Goal: Task Accomplishment & Management: Complete application form

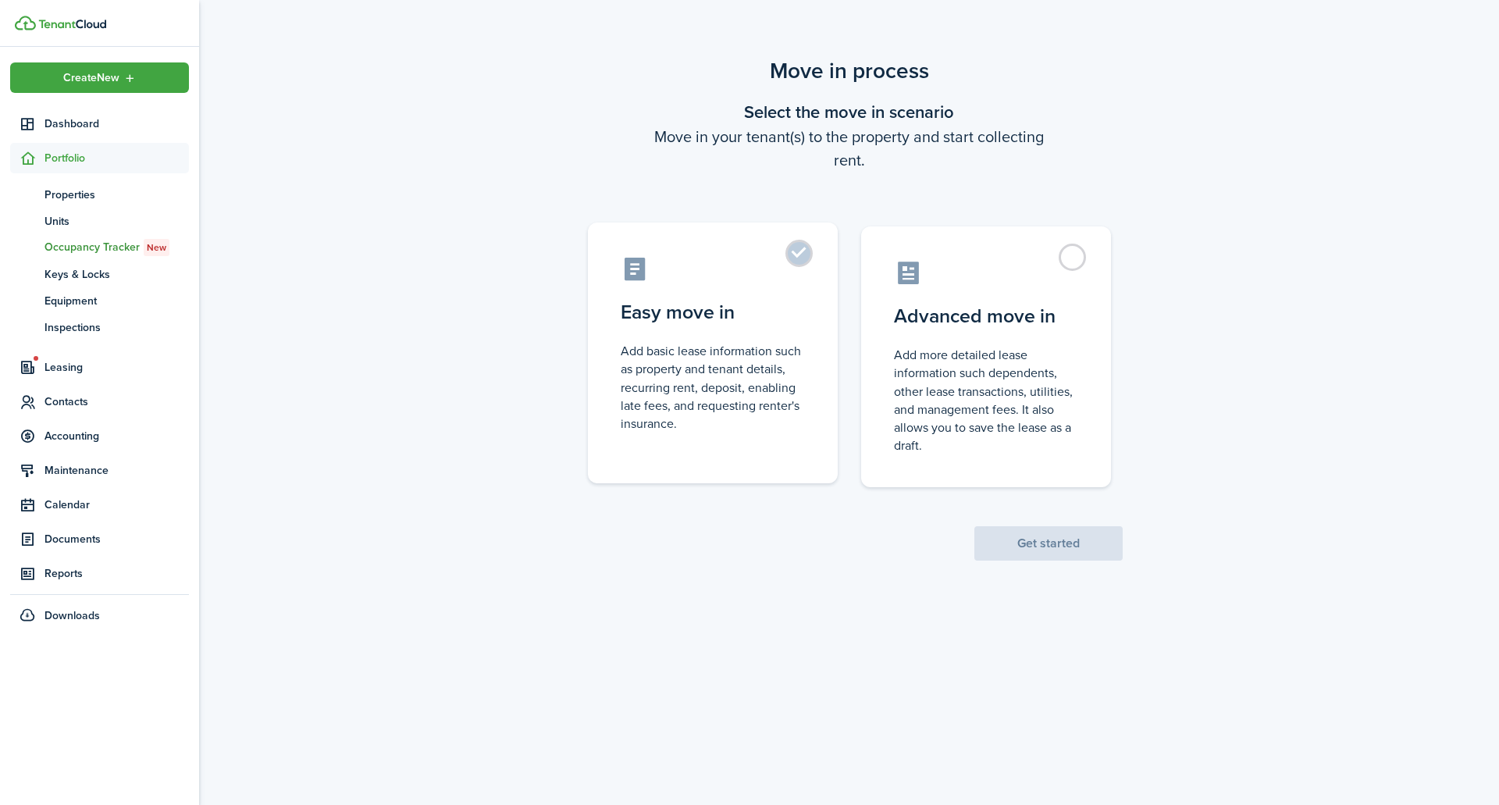
click at [738, 418] on control-radio-card-description "Add basic lease information such as property and tenant details, recurring rent…" at bounding box center [713, 387] width 184 height 91
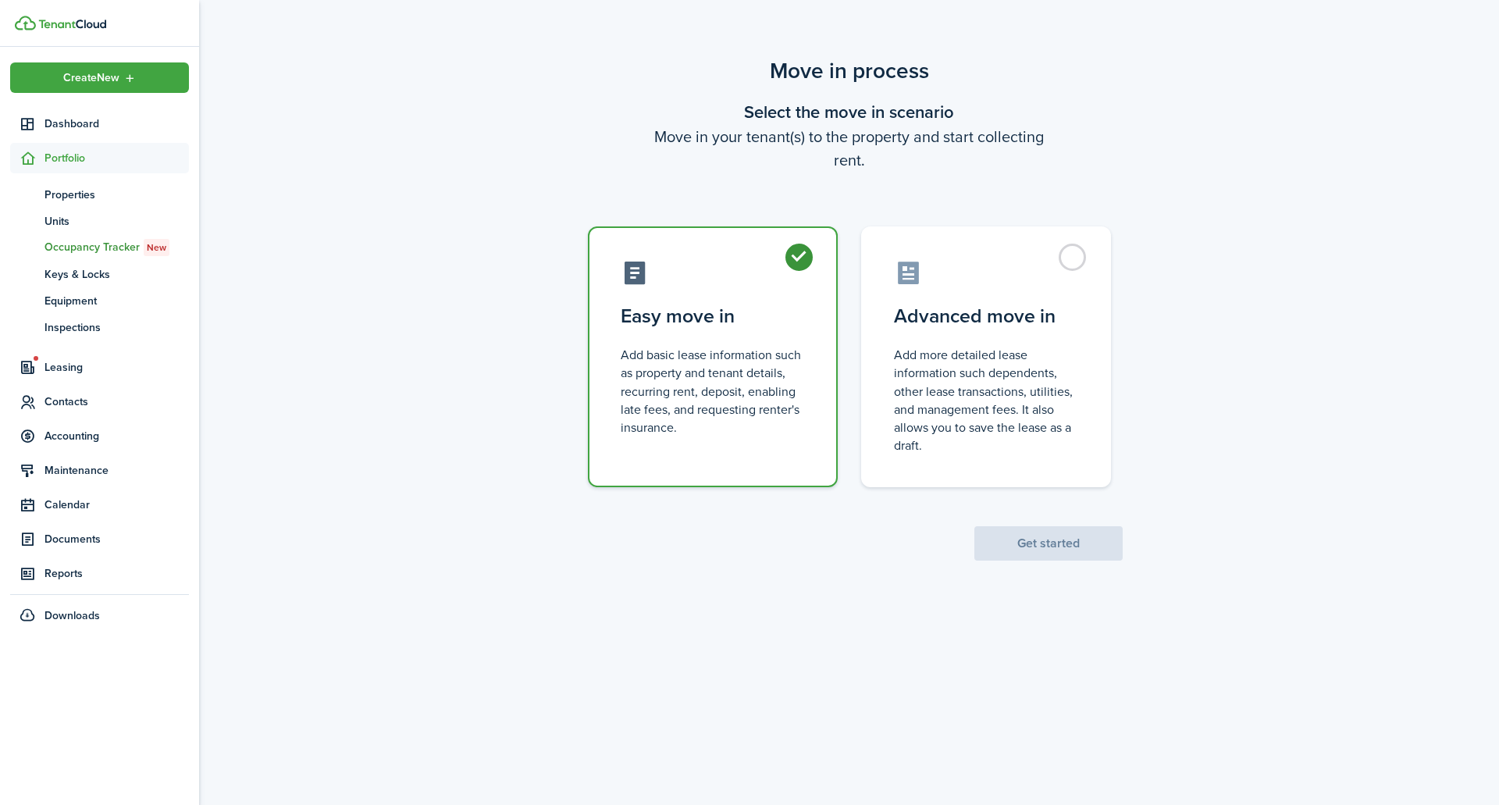
radio input "true"
click at [1043, 546] on button "Get started" at bounding box center [1048, 543] width 148 height 34
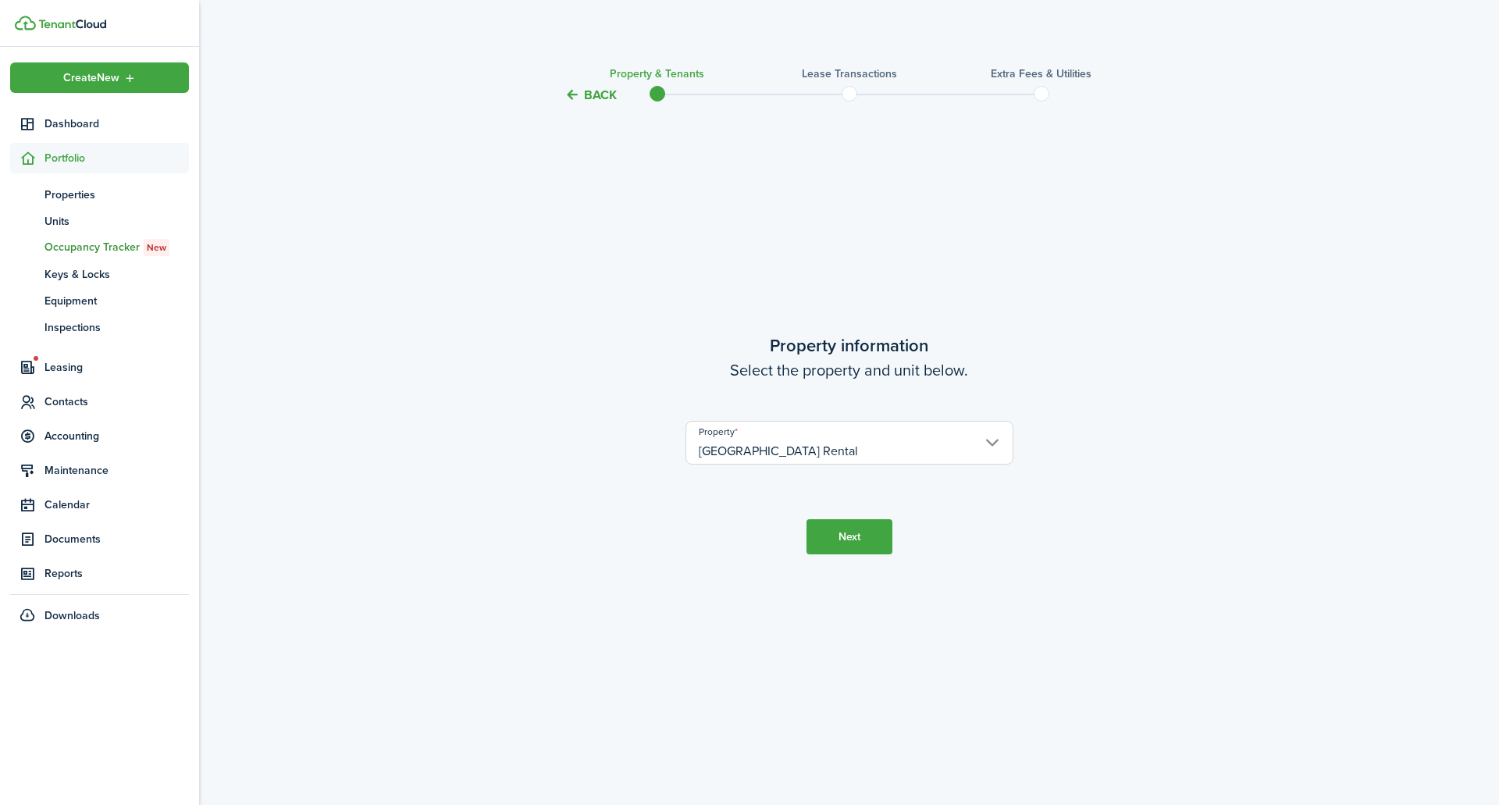
click at [853, 542] on button "Next" at bounding box center [850, 536] width 86 height 35
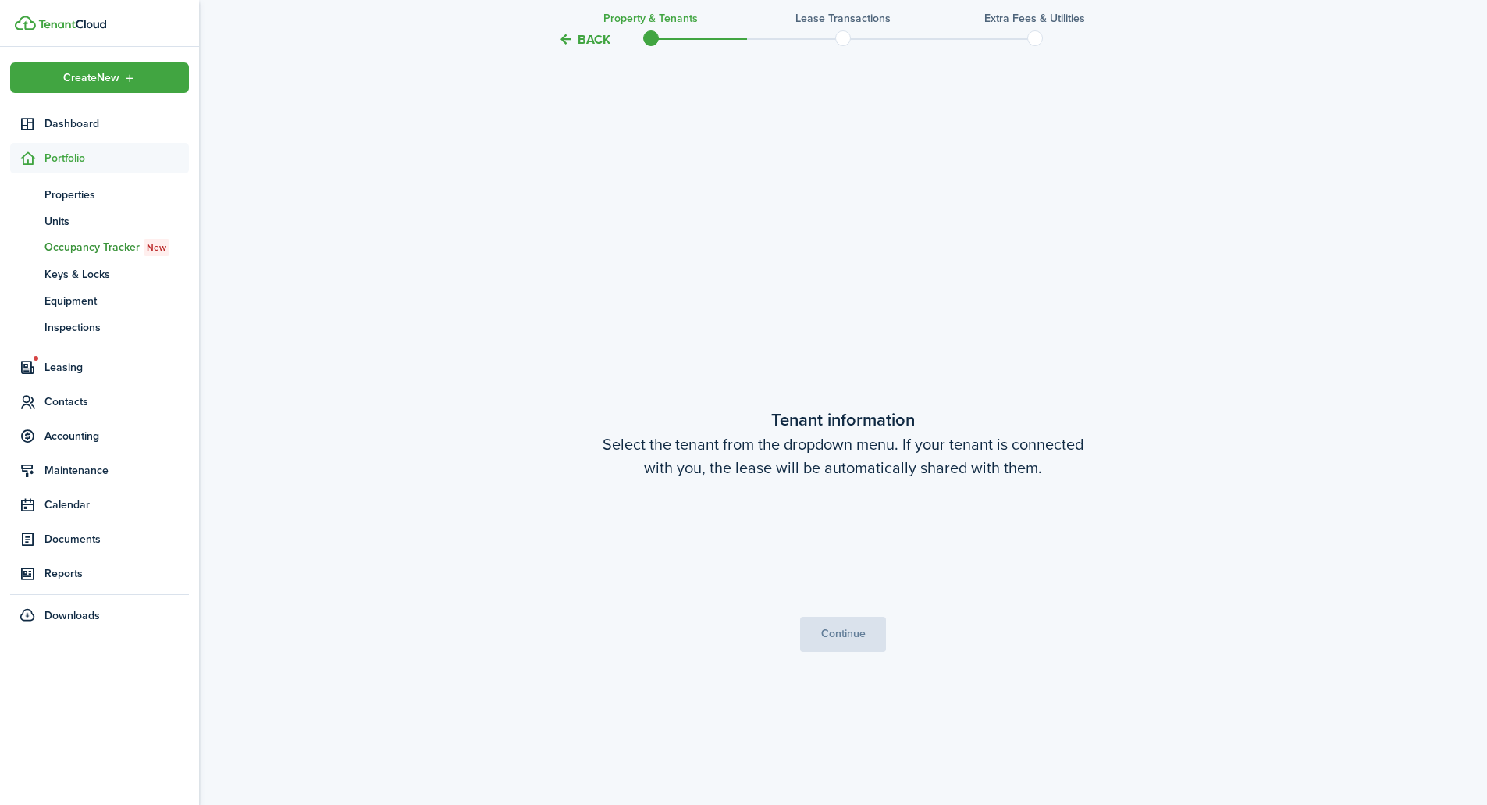
scroll to position [700, 0]
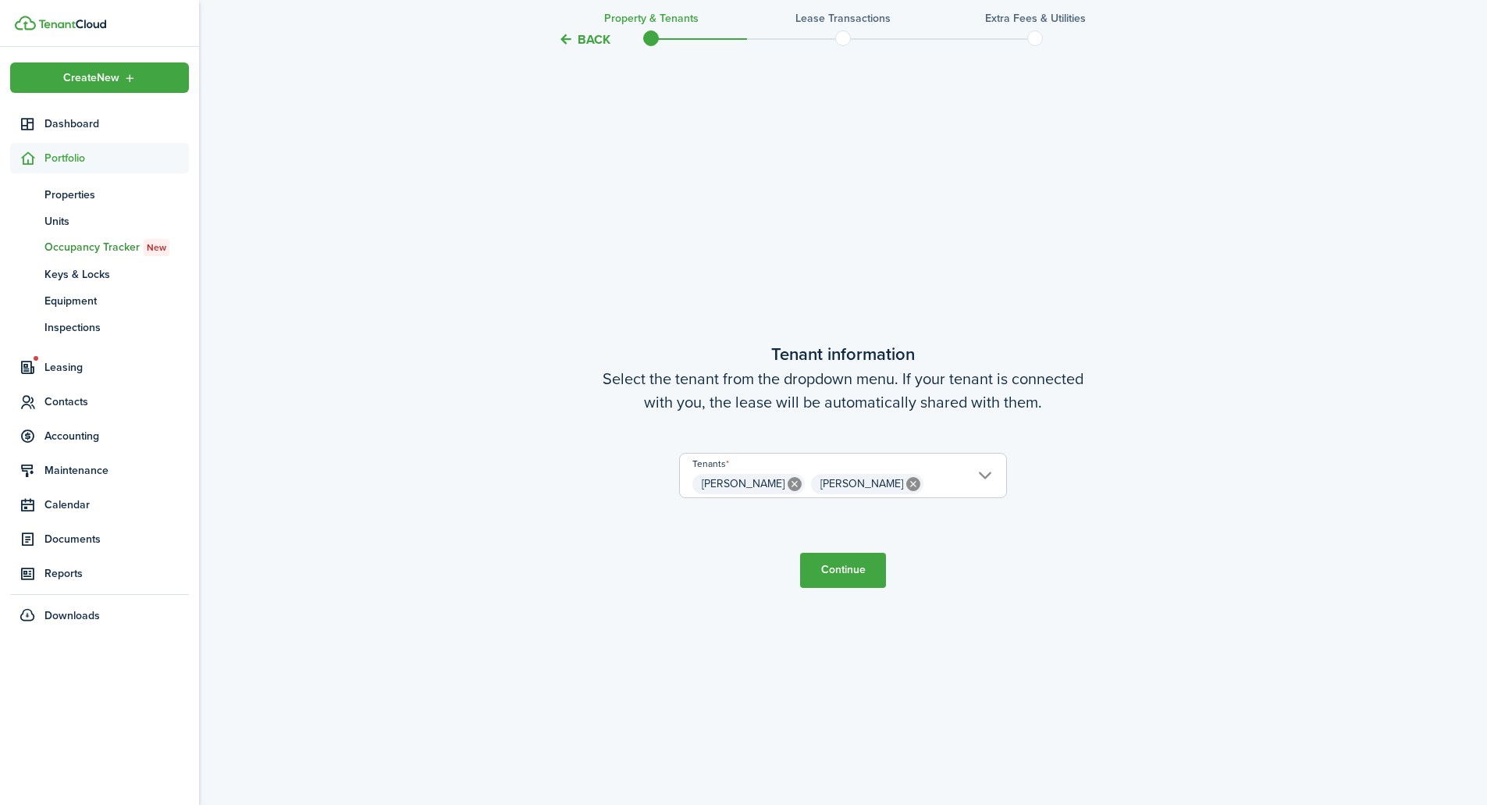
click at [855, 570] on button "Continue" at bounding box center [843, 570] width 86 height 35
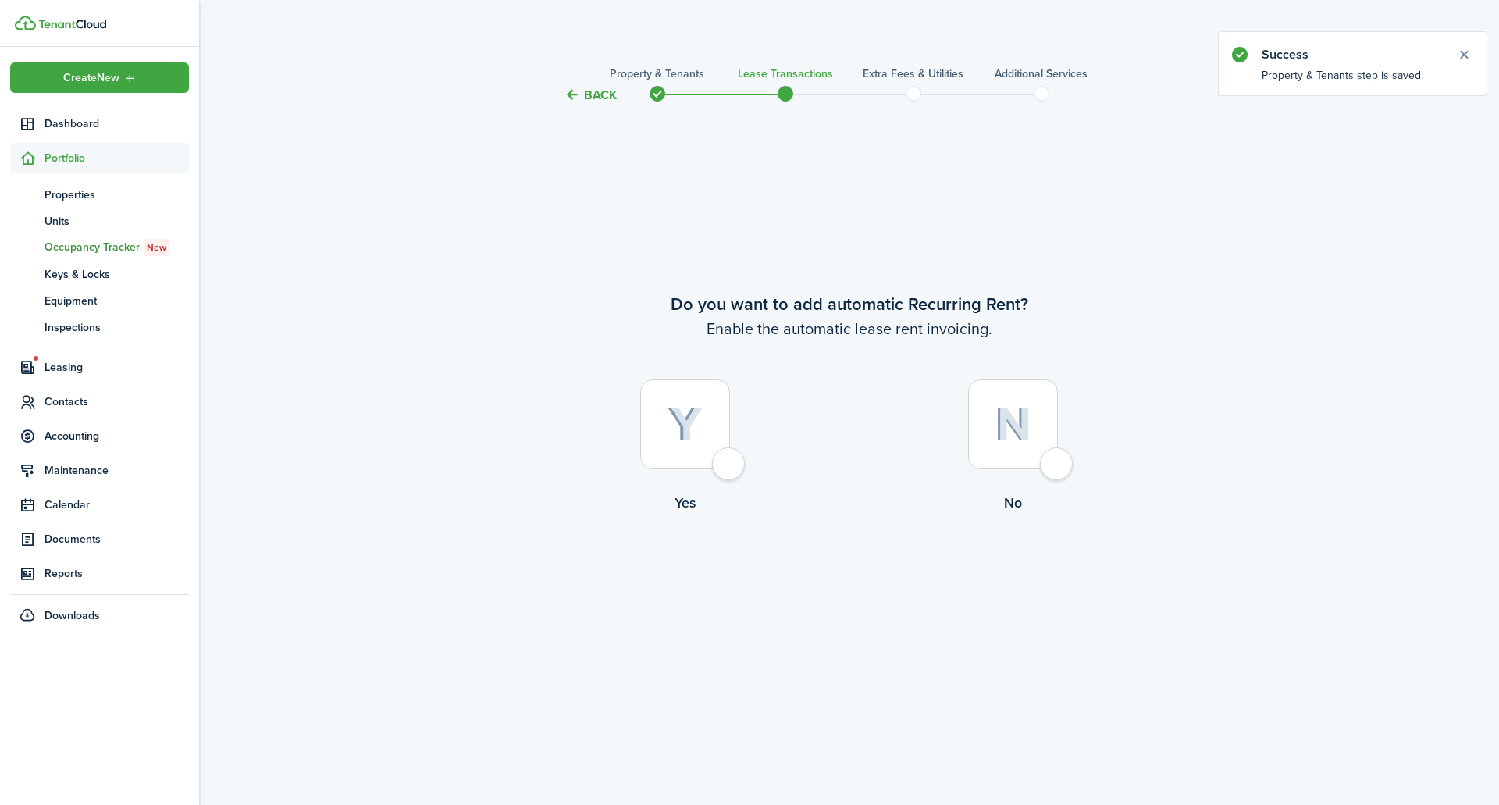
click at [727, 458] on div at bounding box center [685, 424] width 90 height 90
radio input "true"
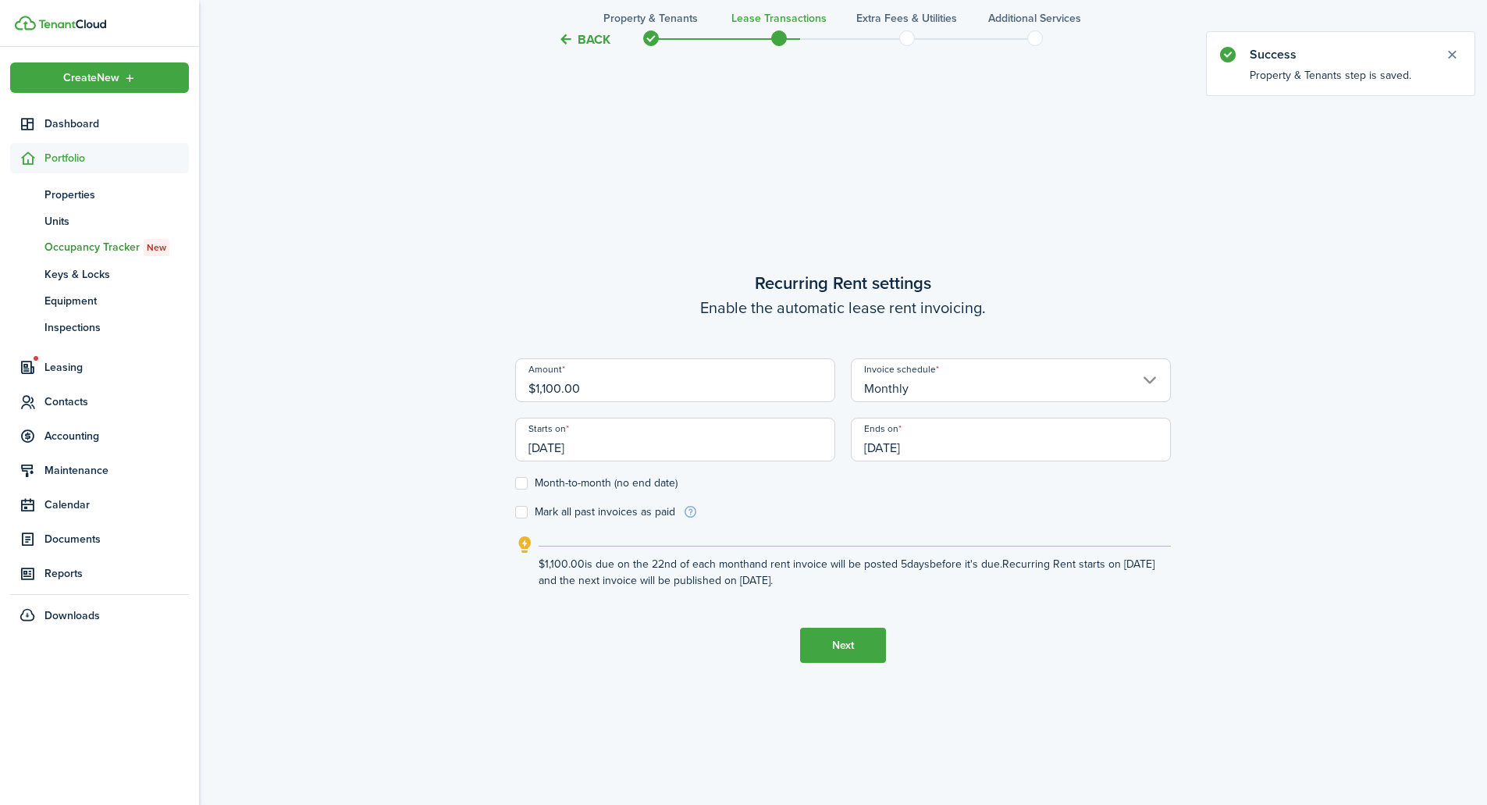
scroll to position [700, 0]
click at [562, 381] on input "$1,100.00" at bounding box center [675, 378] width 320 height 44
click at [672, 453] on input "[DATE]" at bounding box center [675, 437] width 320 height 44
type input "$1,150.00"
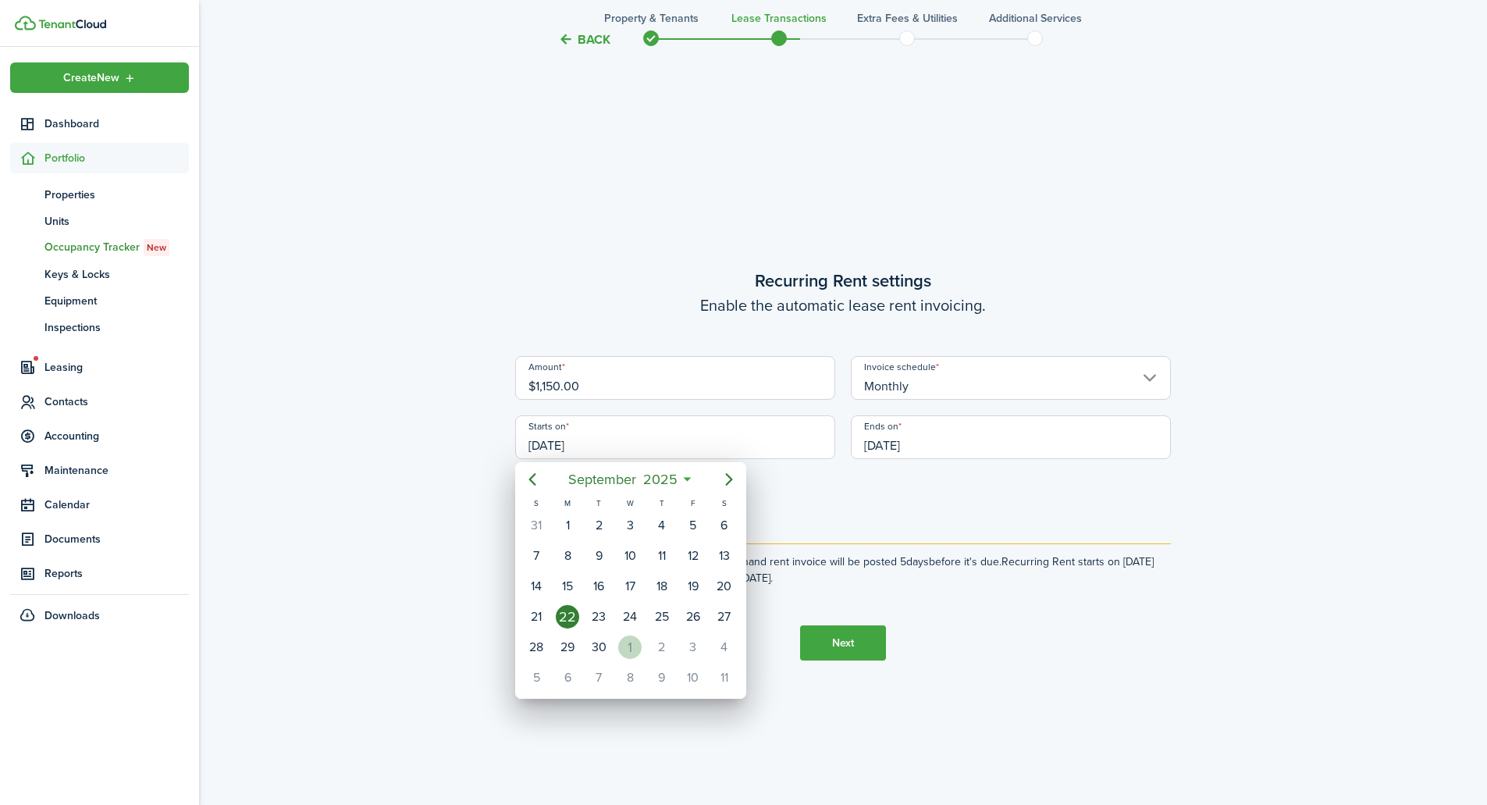
click at [636, 655] on div "1" at bounding box center [629, 647] width 23 height 23
type input "[DATE]"
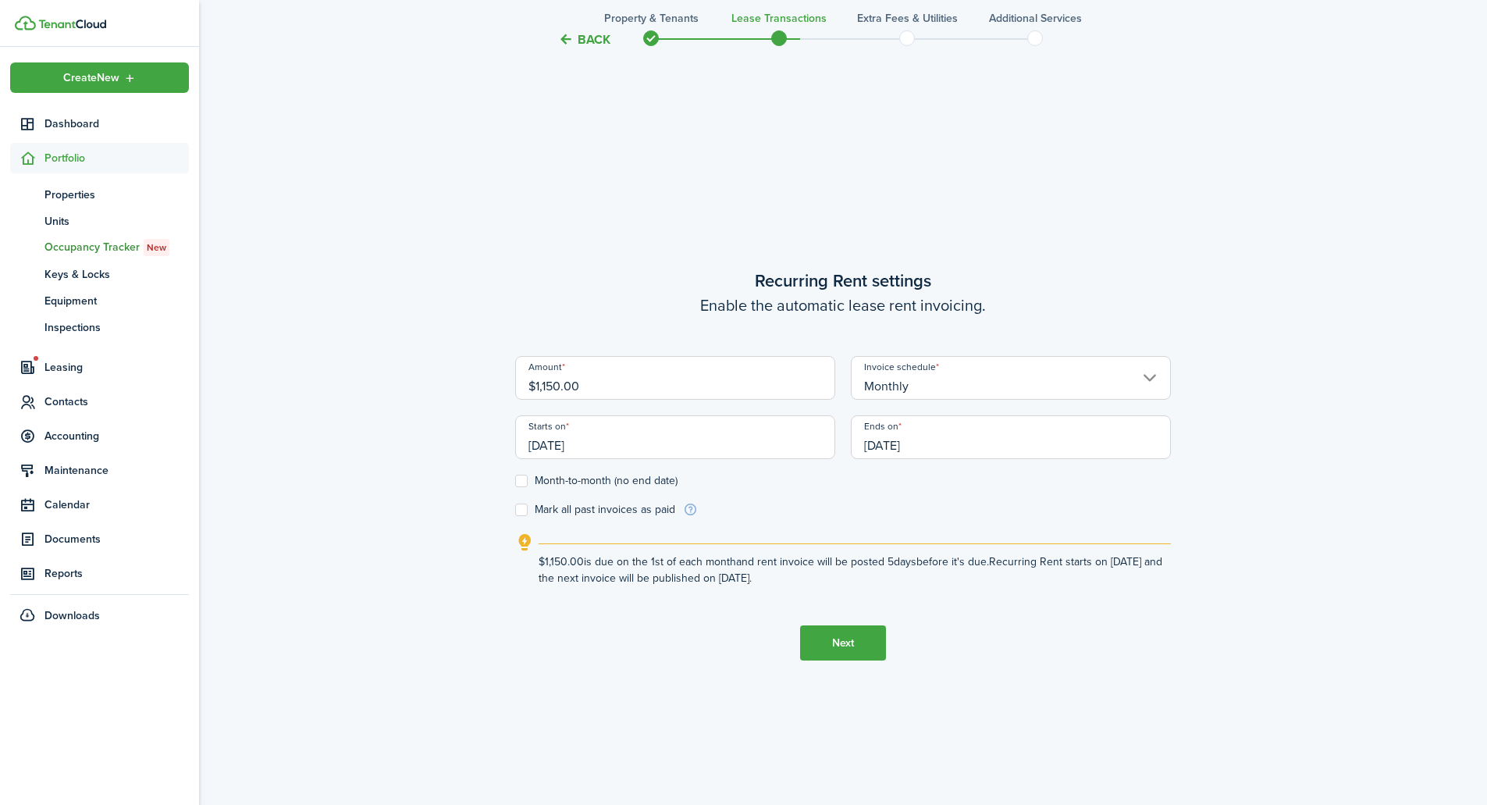
scroll to position [0, 0]
click at [985, 450] on input "[DATE]" at bounding box center [1011, 437] width 320 height 44
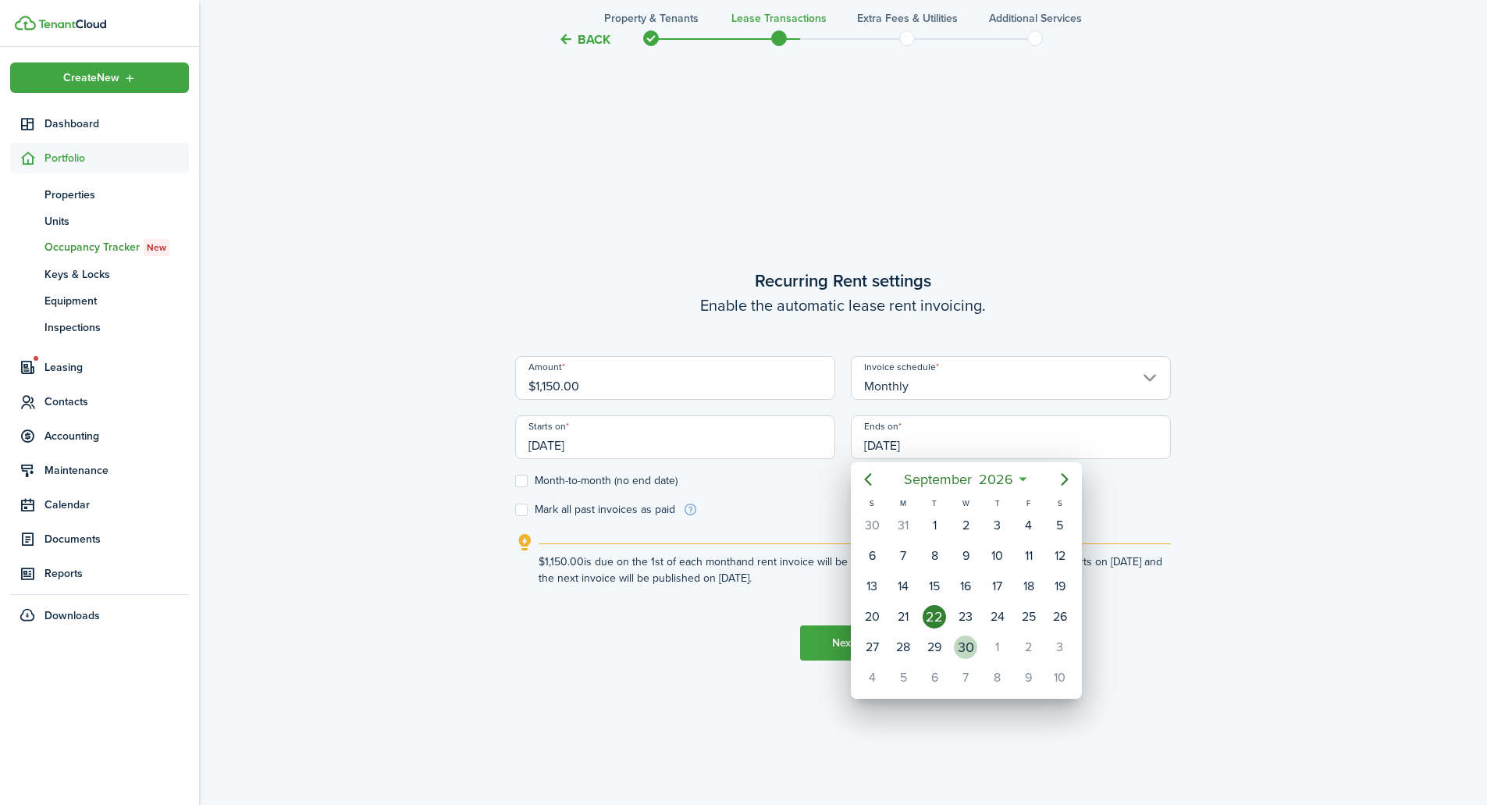
click at [972, 650] on div "30" at bounding box center [965, 647] width 23 height 23
type input "[DATE]"
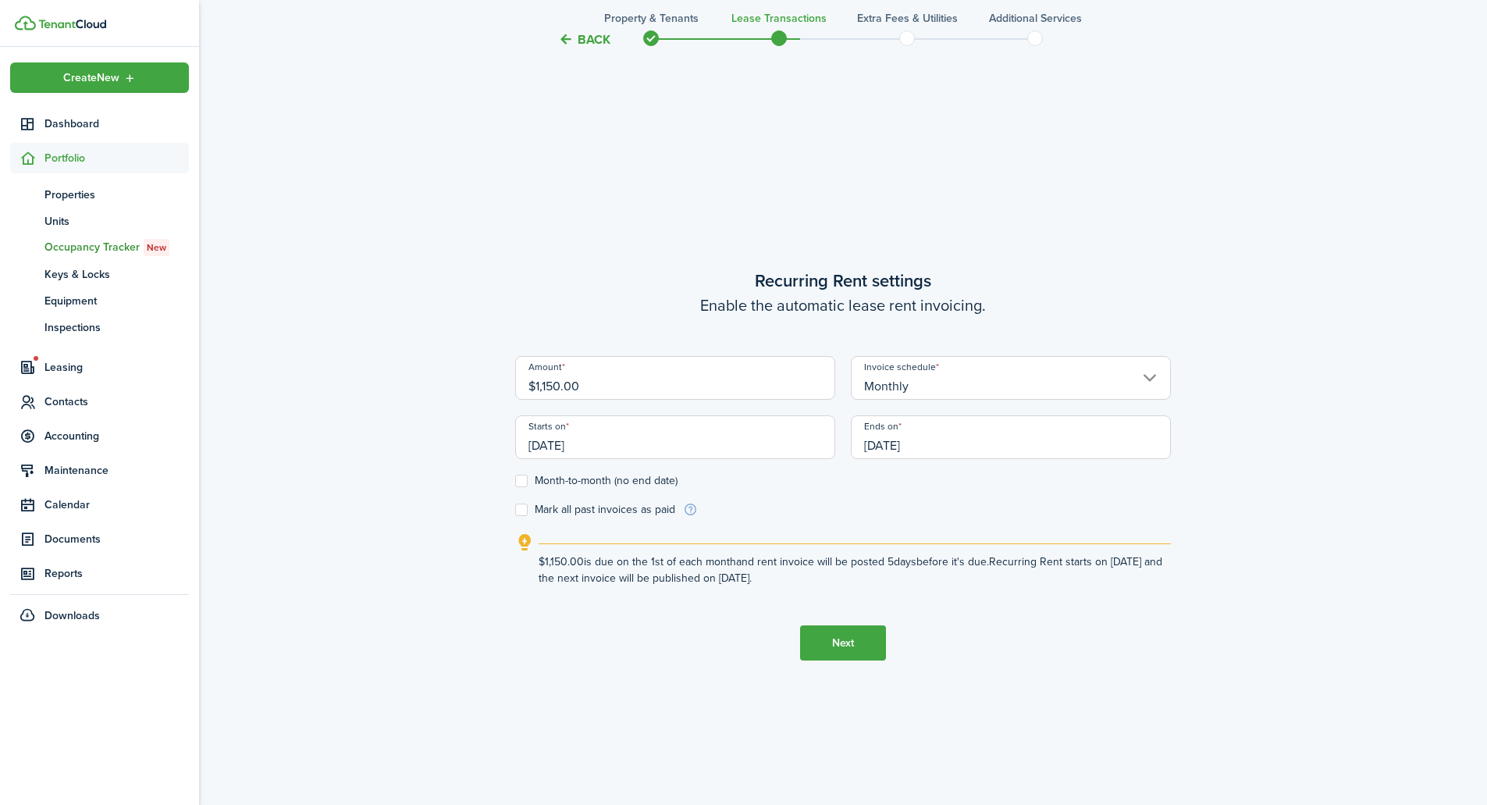
click at [572, 520] on lease-wizard-rent-recurring "Recurring Rent settings Enable the automatic lease rent invoicing. Amount $1,15…" at bounding box center [843, 427] width 656 height 319
click at [573, 511] on label "Mark all past invoices as paid" at bounding box center [595, 510] width 160 height 12
click at [515, 511] on input "Mark all past invoices as paid" at bounding box center [515, 510] width 1 height 1
checkbox input "true"
drag, startPoint x: 821, startPoint y: 571, endPoint x: 873, endPoint y: 580, distance: 52.4
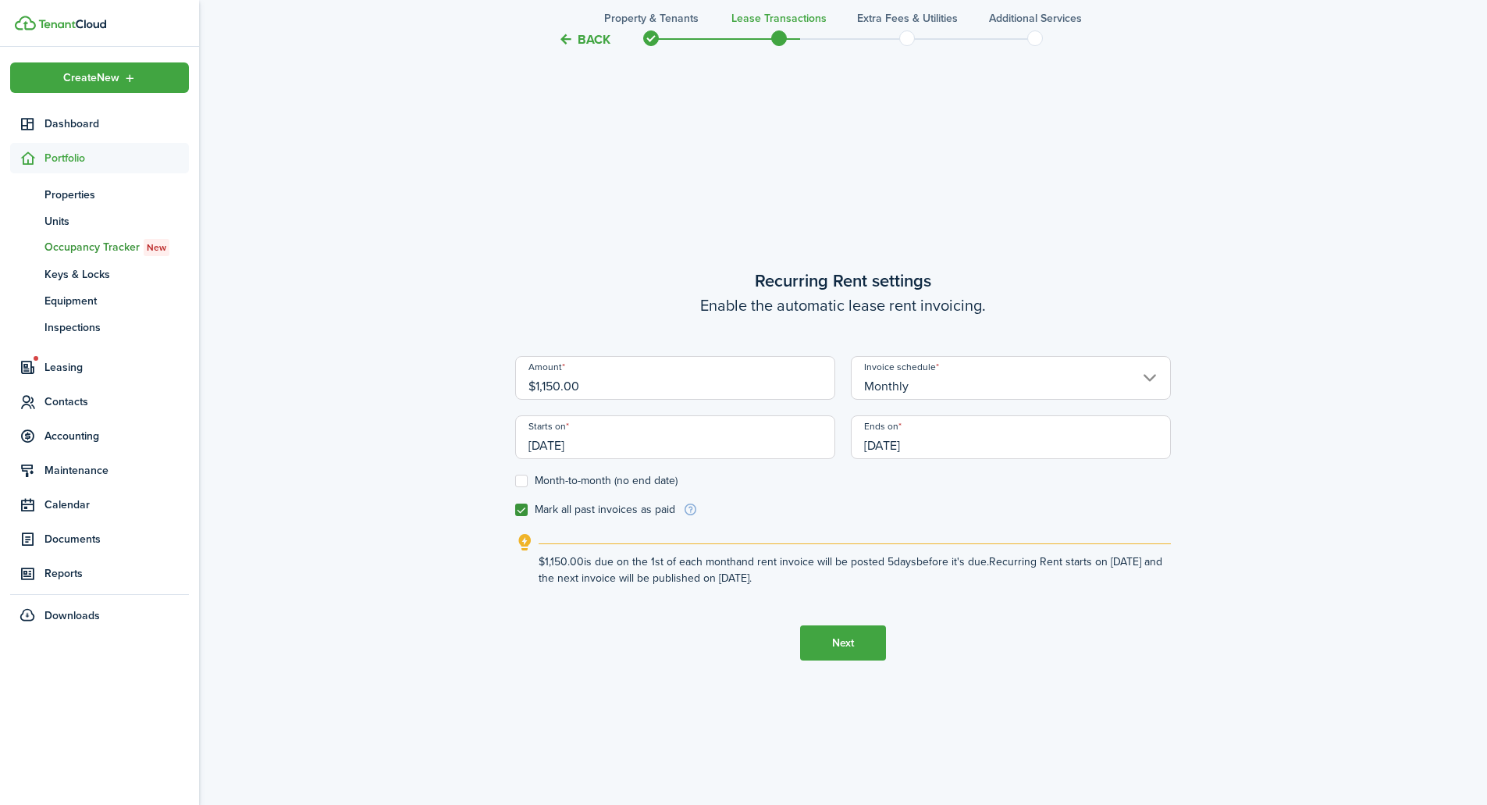
click at [871, 579] on explanation-description "$1,150.00 is due on the 1st of each month and rent invoice will be posted 5 day…" at bounding box center [855, 570] width 632 height 33
click at [886, 585] on explanation-description "$1,150.00 is due on the 1st of each month and rent invoice will be posted 5 day…" at bounding box center [855, 570] width 632 height 33
click at [828, 643] on button "Next" at bounding box center [843, 642] width 86 height 35
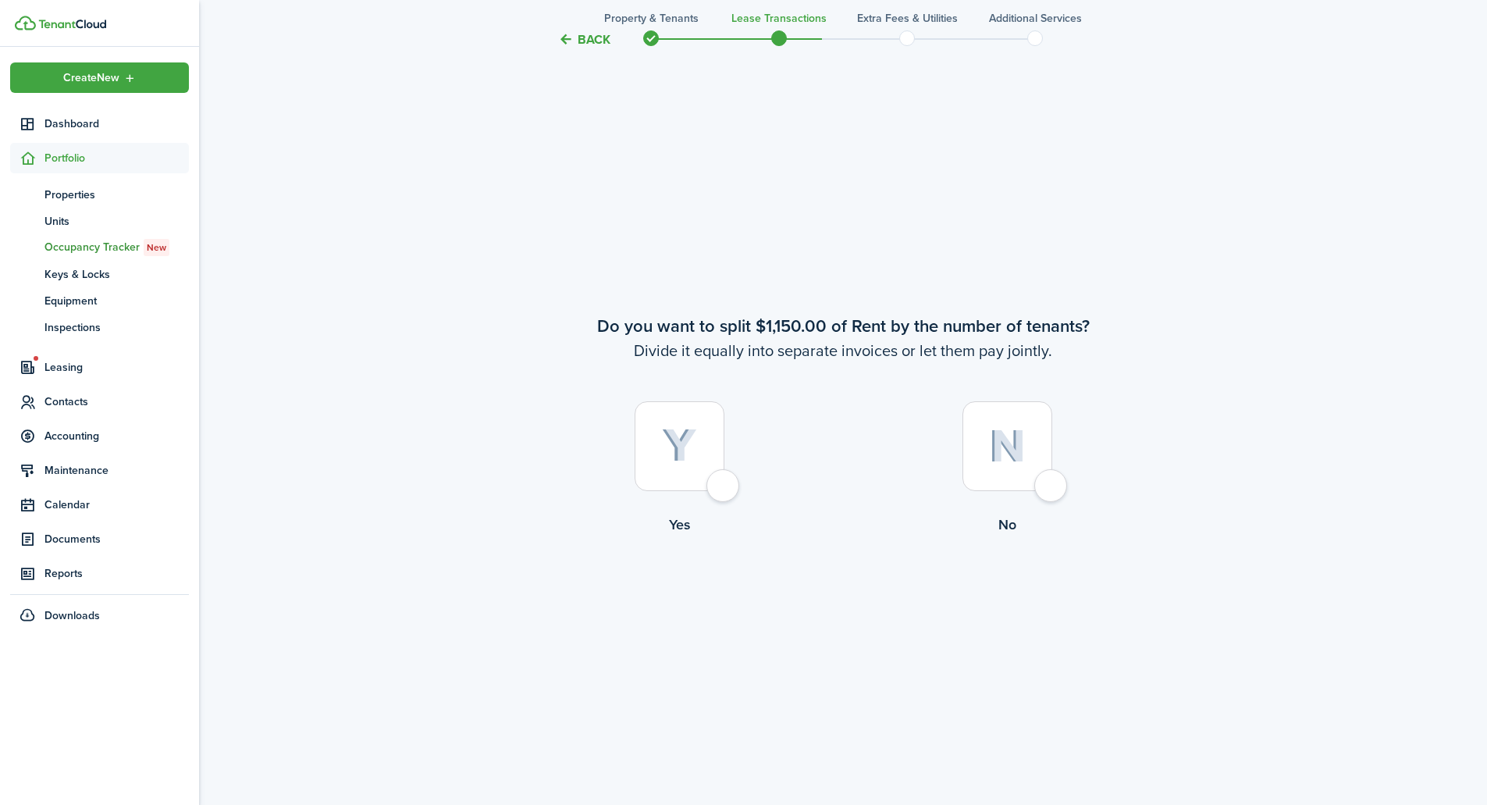
scroll to position [1505, 0]
click at [1042, 486] on div at bounding box center [1008, 446] width 90 height 90
radio input "true"
click at [704, 489] on div at bounding box center [680, 446] width 90 height 90
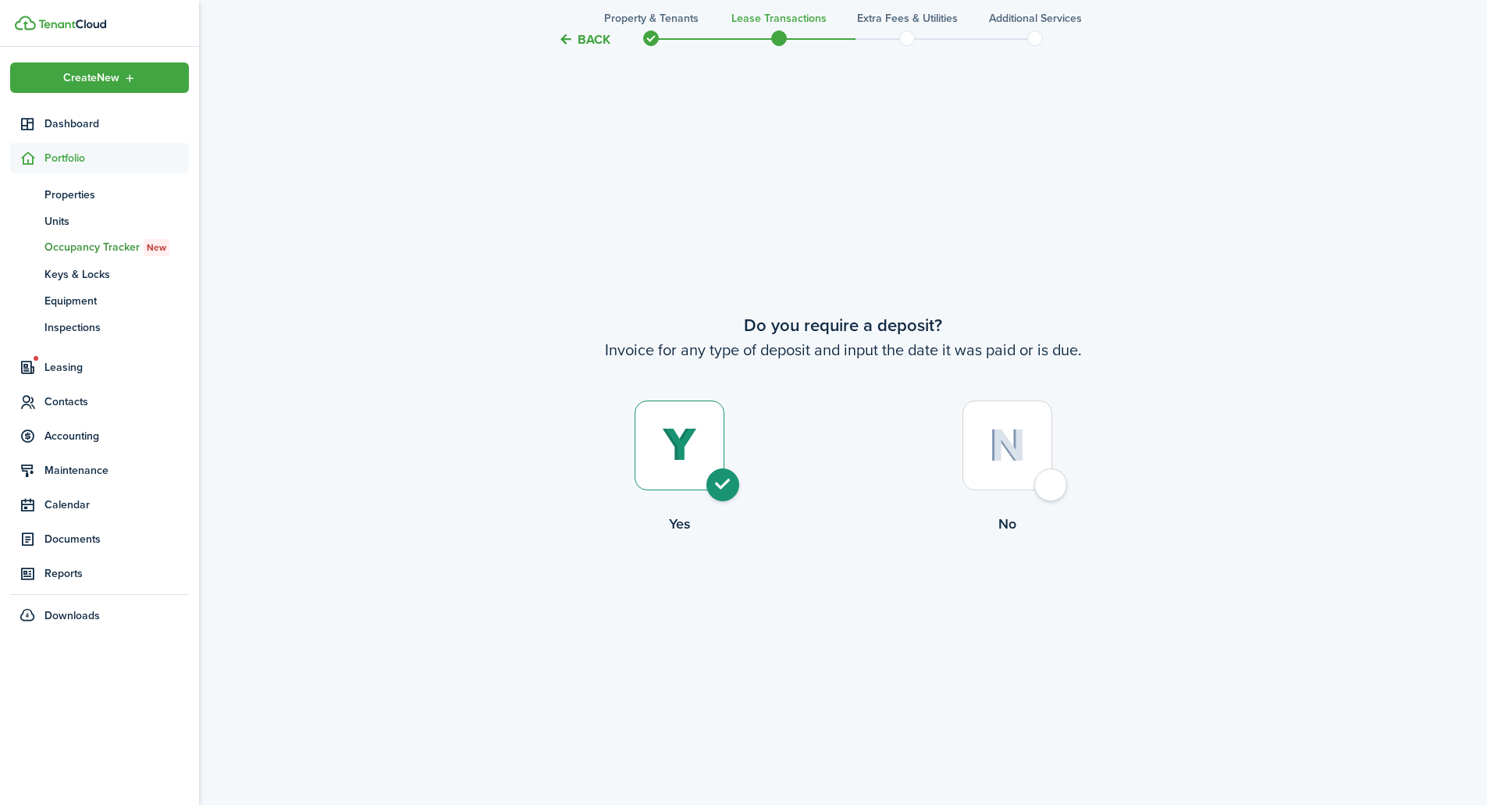
radio input "true"
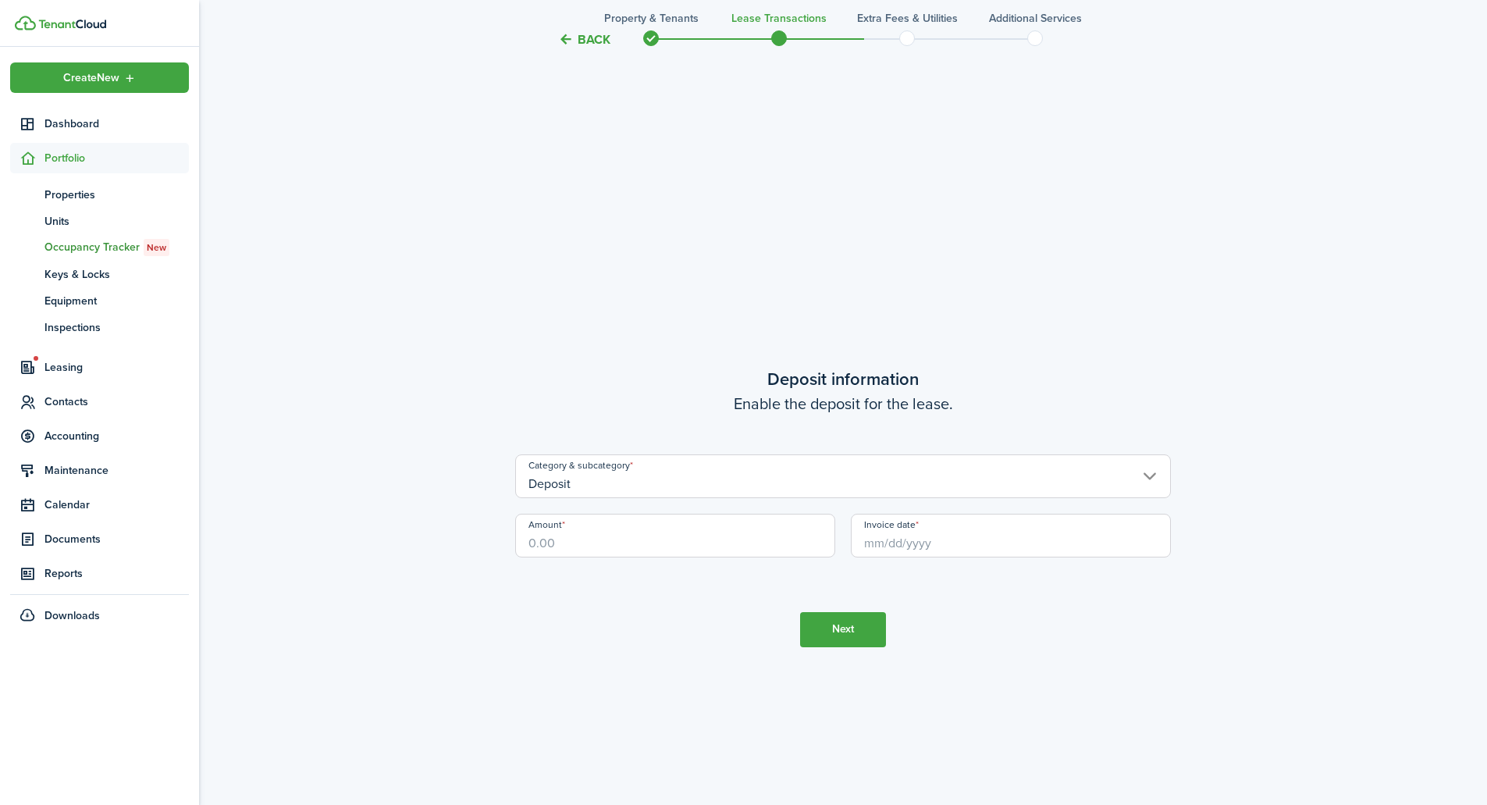
scroll to position [3115, 0]
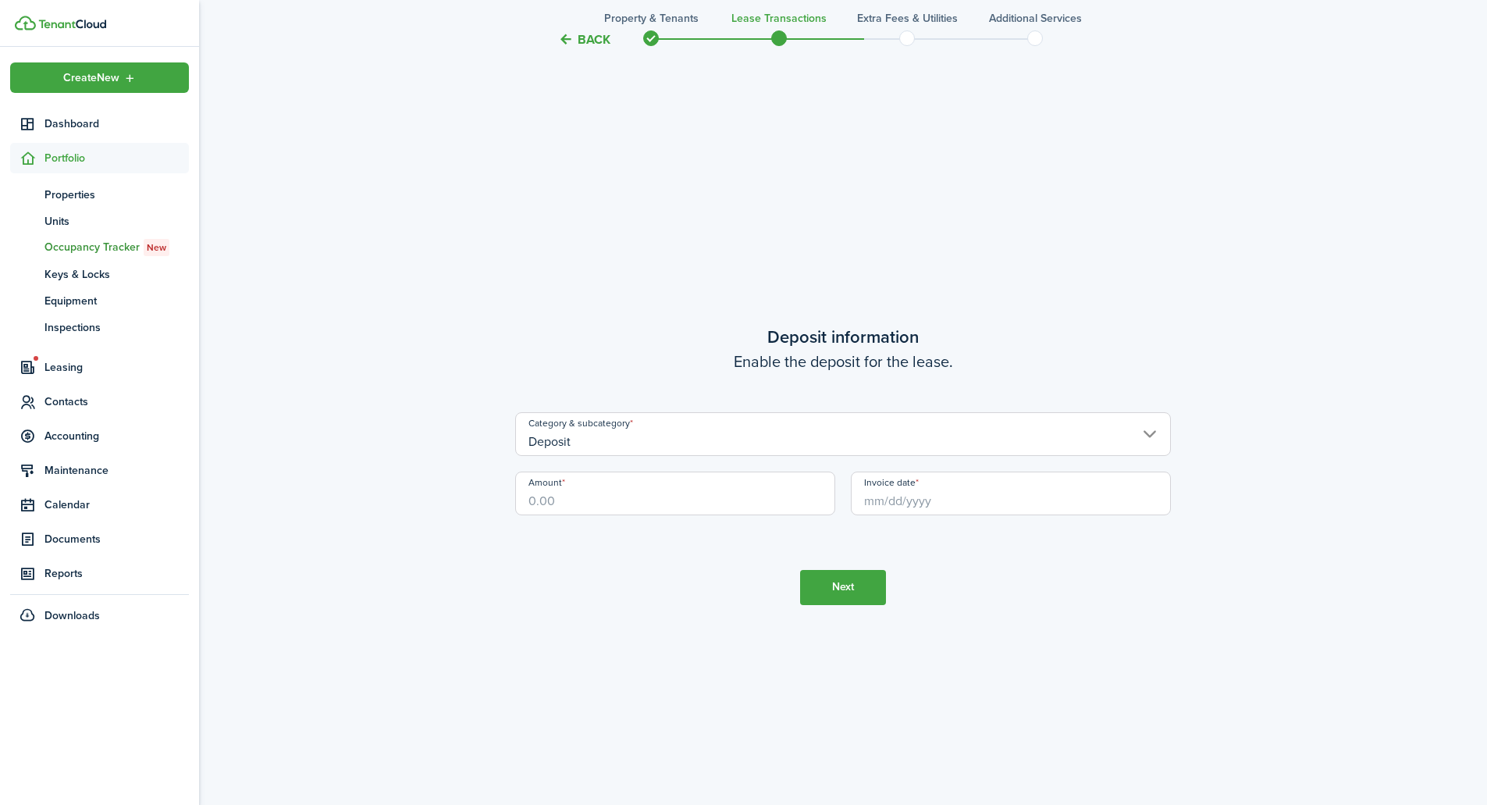
click at [696, 501] on input "Amount" at bounding box center [675, 494] width 320 height 44
click at [906, 503] on input "Invoice date" at bounding box center [1011, 494] width 320 height 44
type input "$1,150.00"
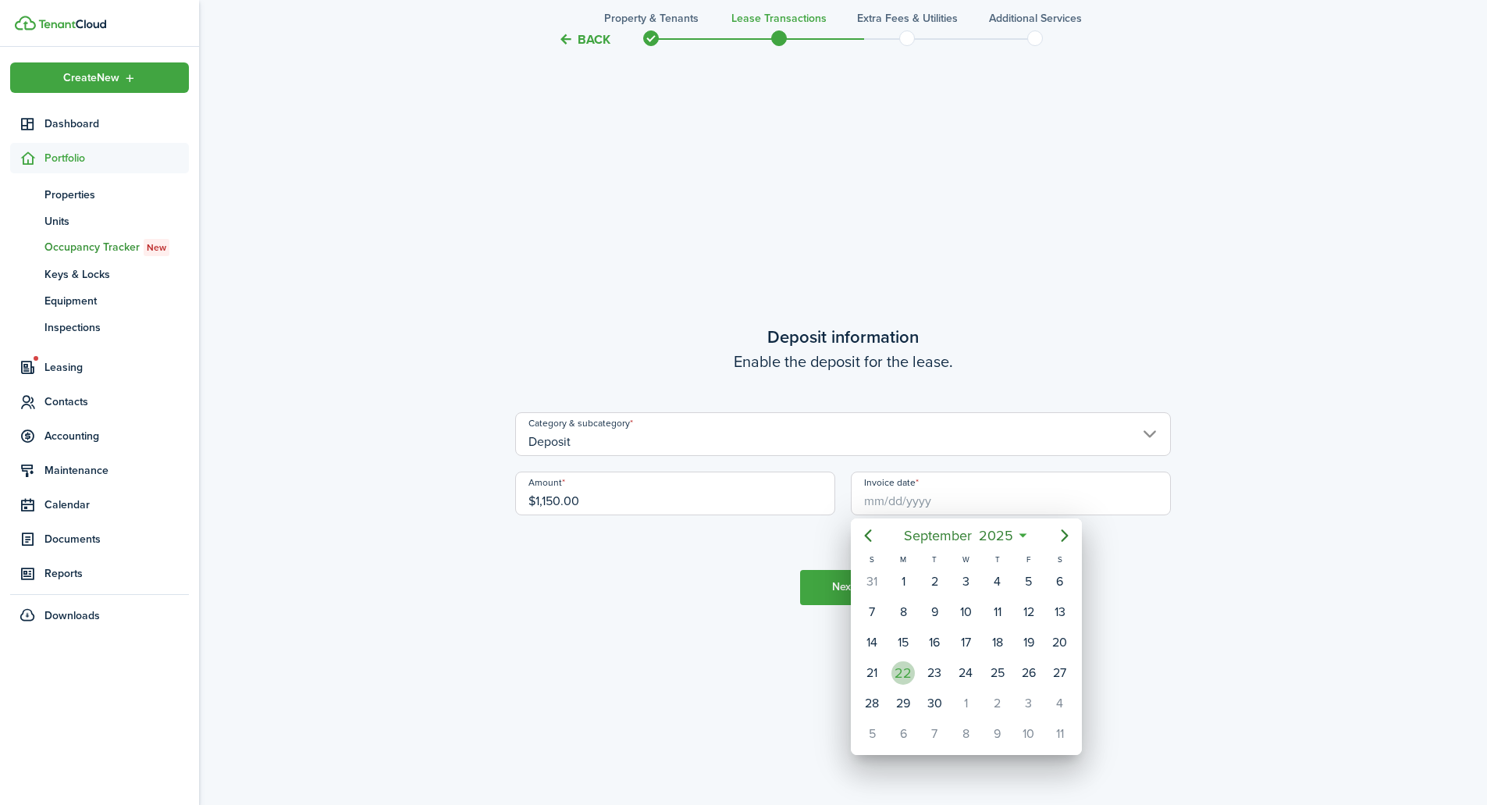
click at [911, 666] on div "22" at bounding box center [903, 672] width 23 height 23
type input "[DATE]"
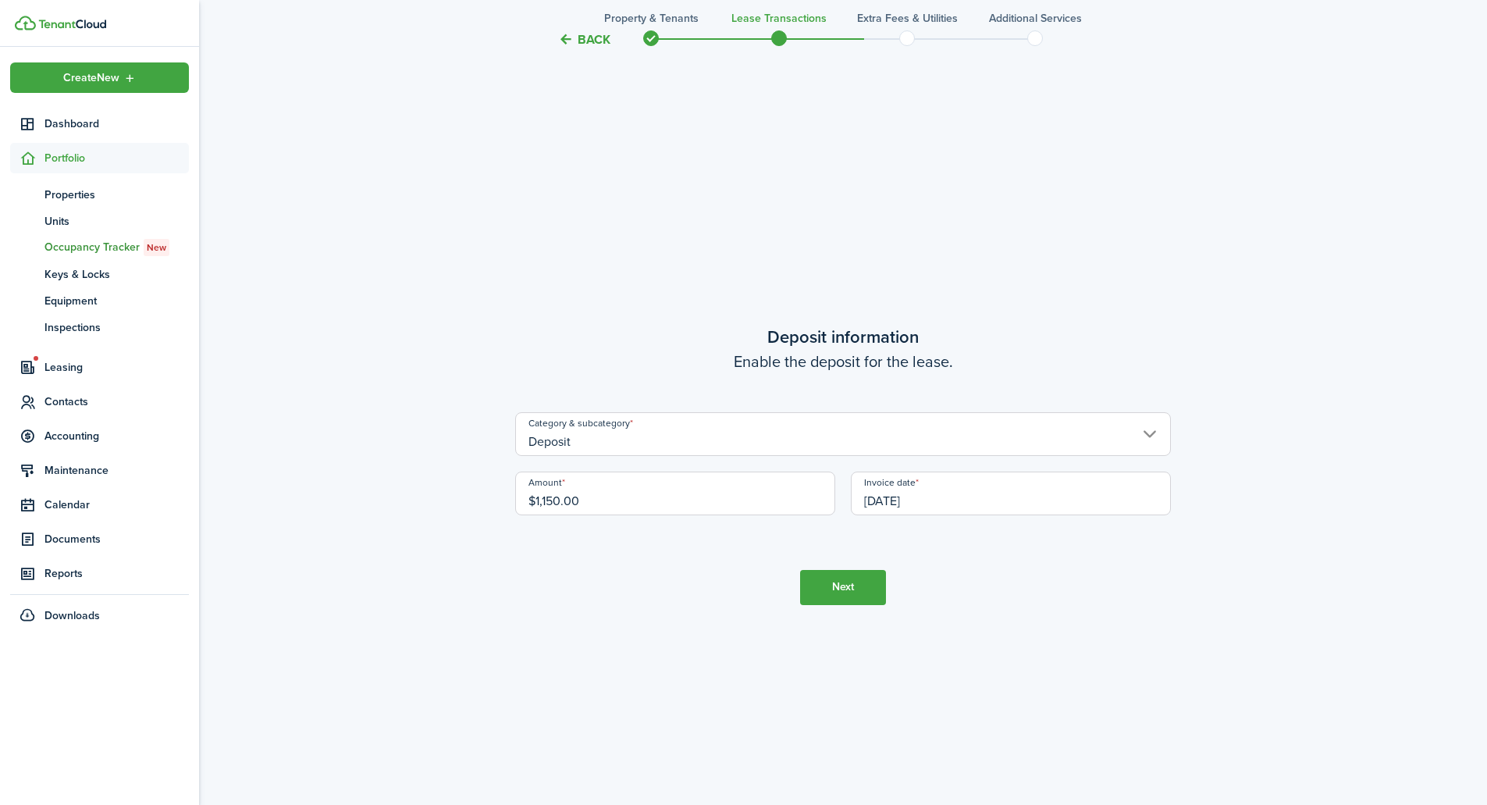
click at [845, 587] on button "Next" at bounding box center [843, 587] width 86 height 35
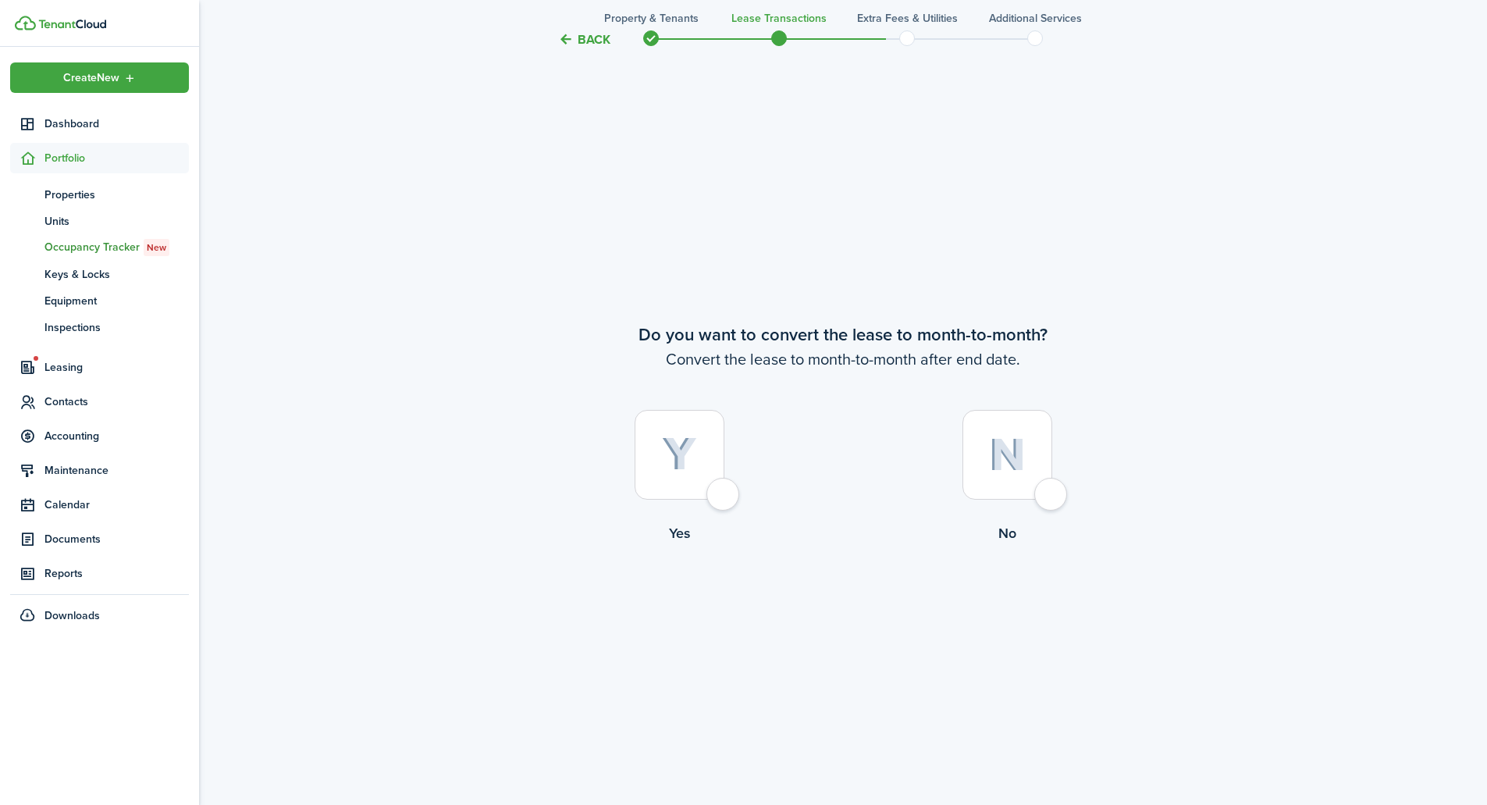
scroll to position [3920, 0]
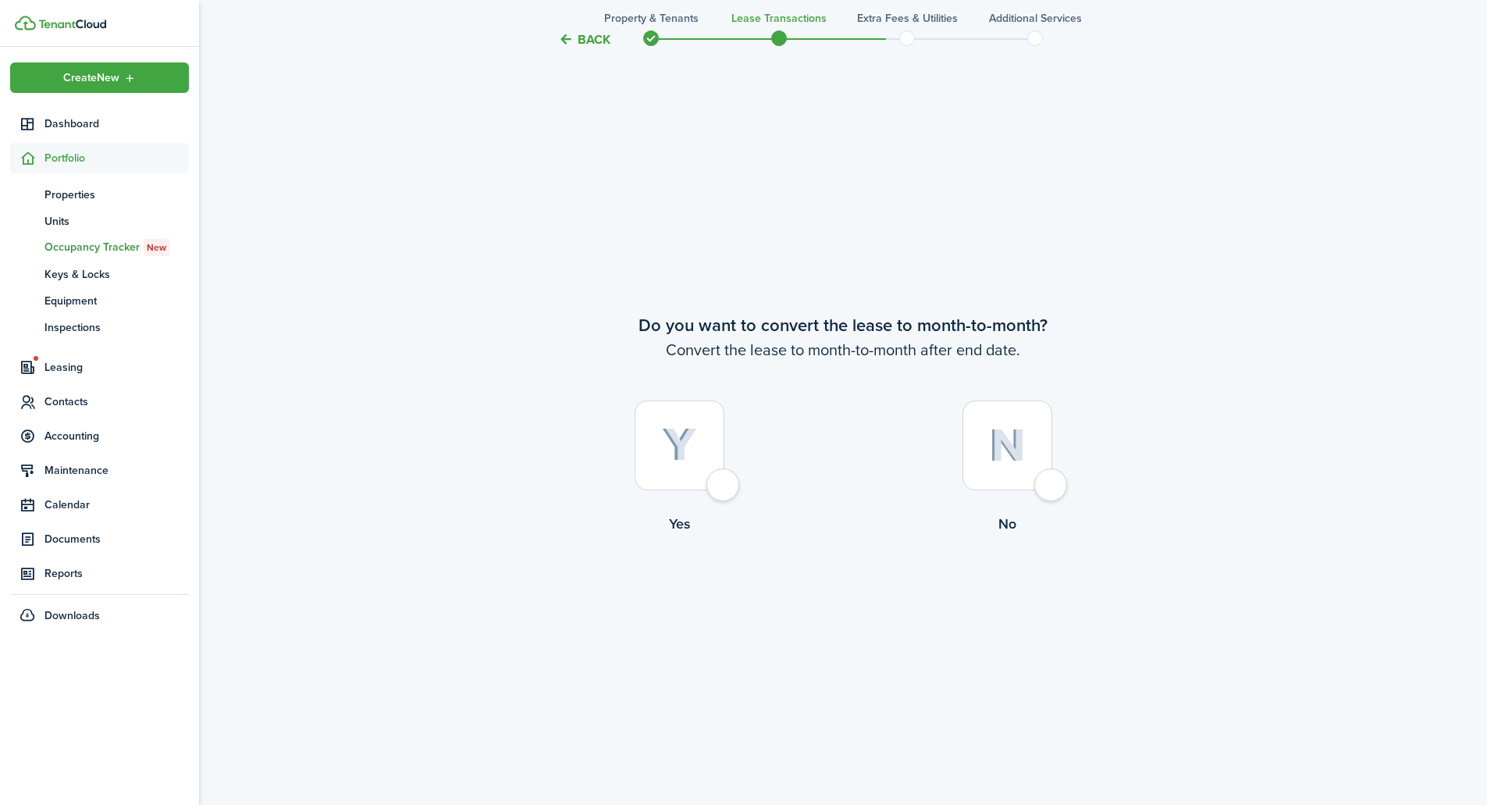
click at [1048, 490] on div at bounding box center [1008, 446] width 90 height 90
radio input "true"
click at [842, 610] on button "Continue" at bounding box center [843, 598] width 86 height 35
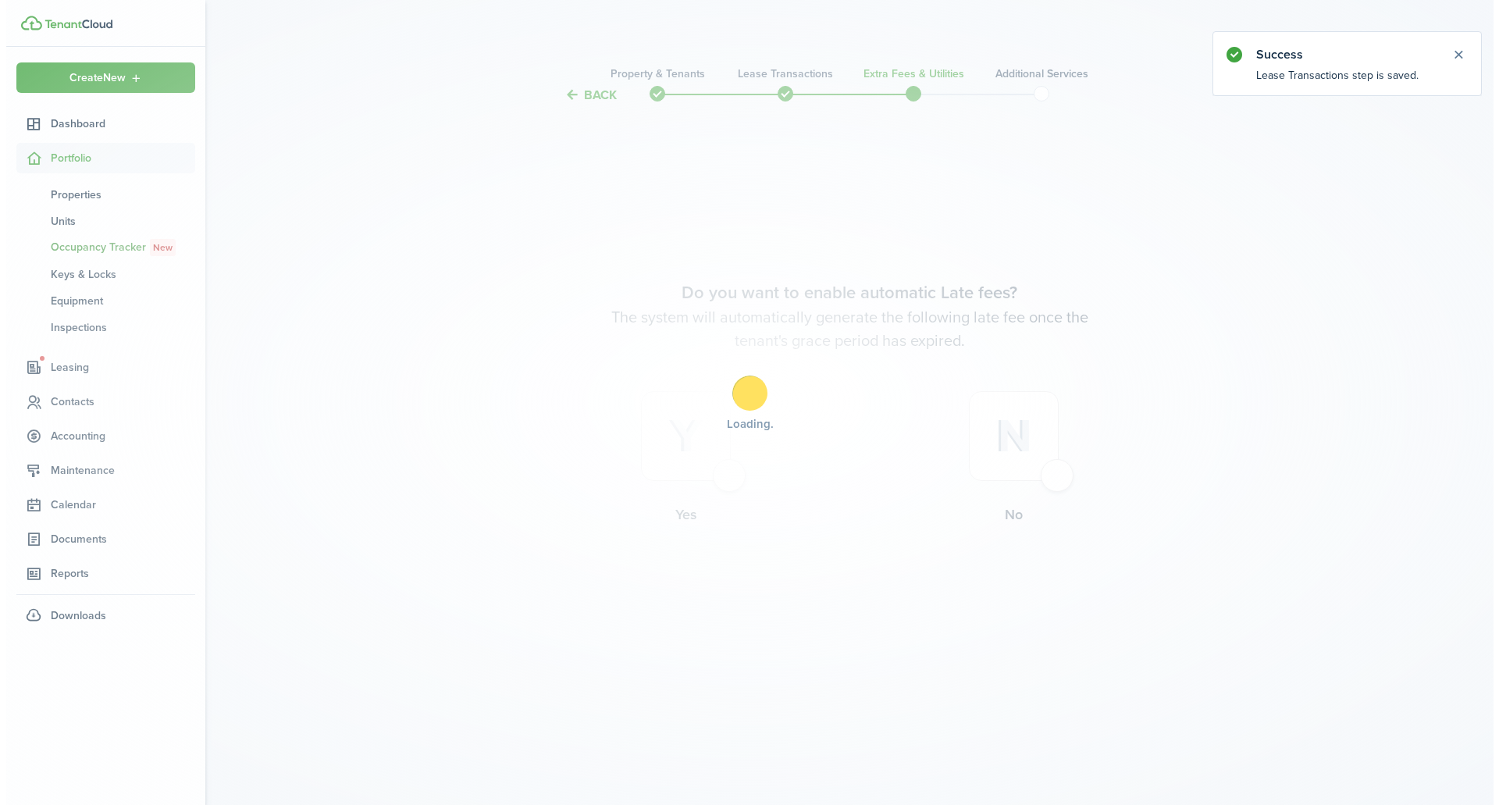
scroll to position [0, 0]
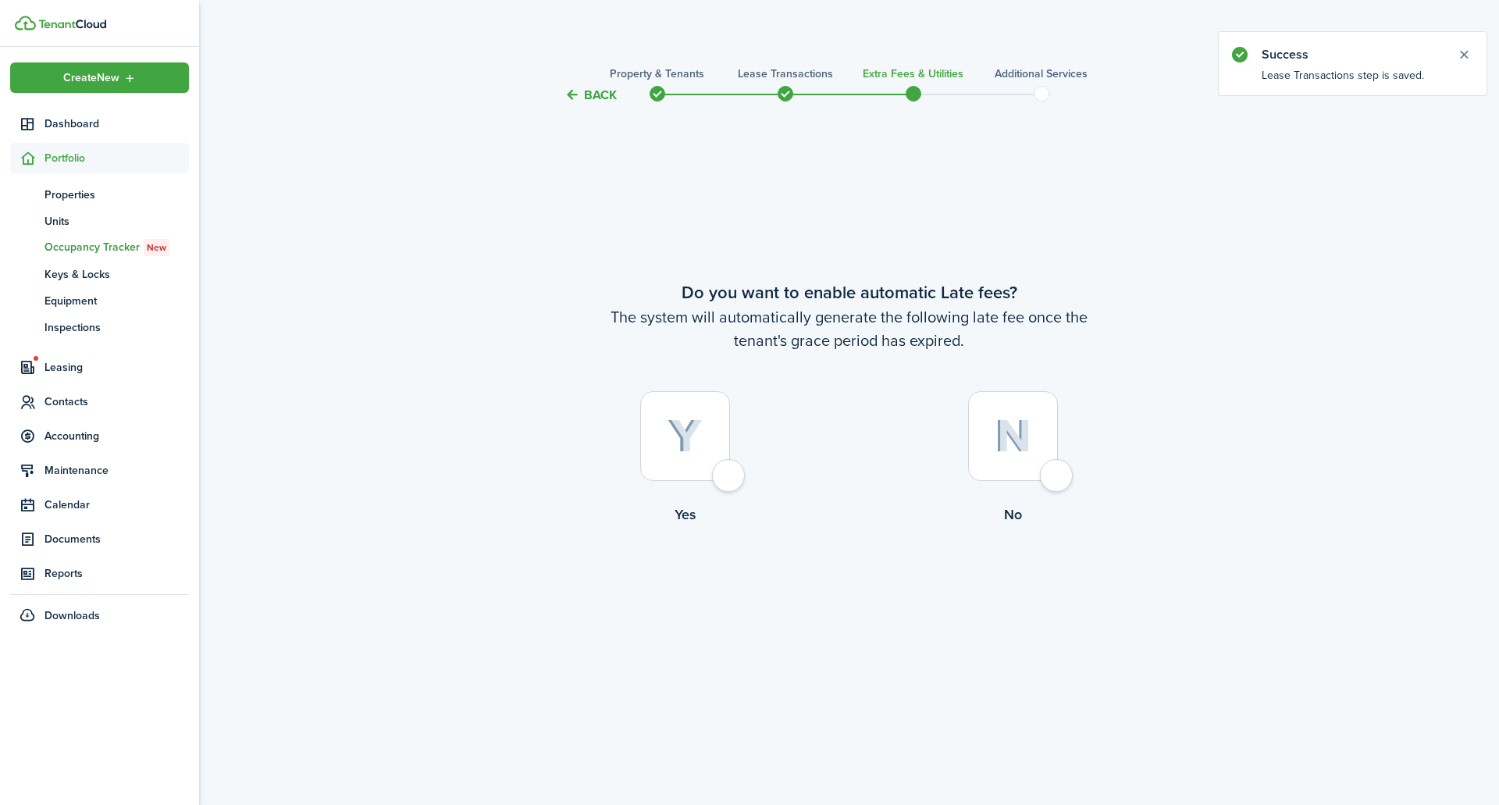
click at [1053, 472] on div at bounding box center [1013, 436] width 90 height 90
radio input "true"
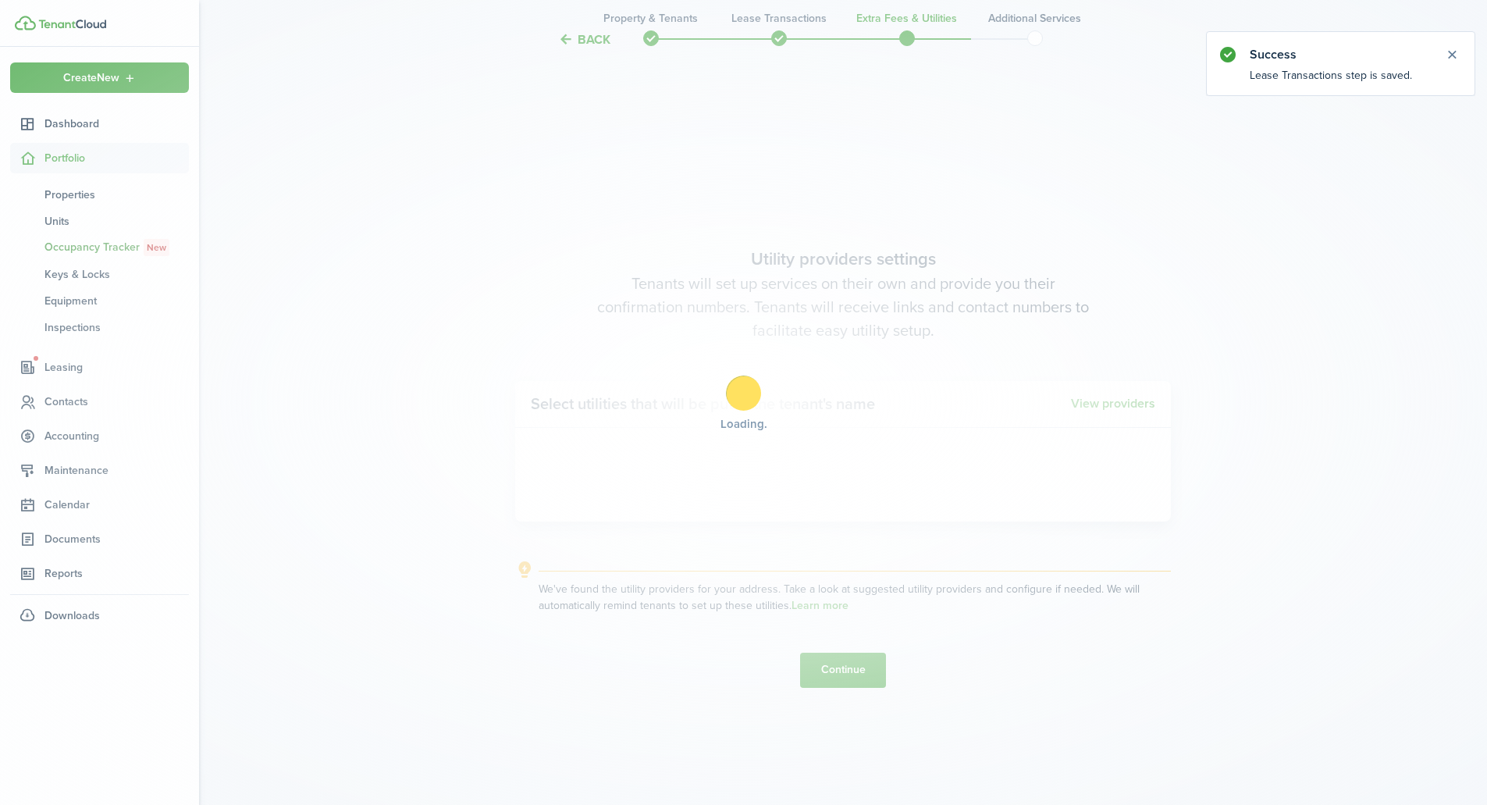
scroll to position [700, 0]
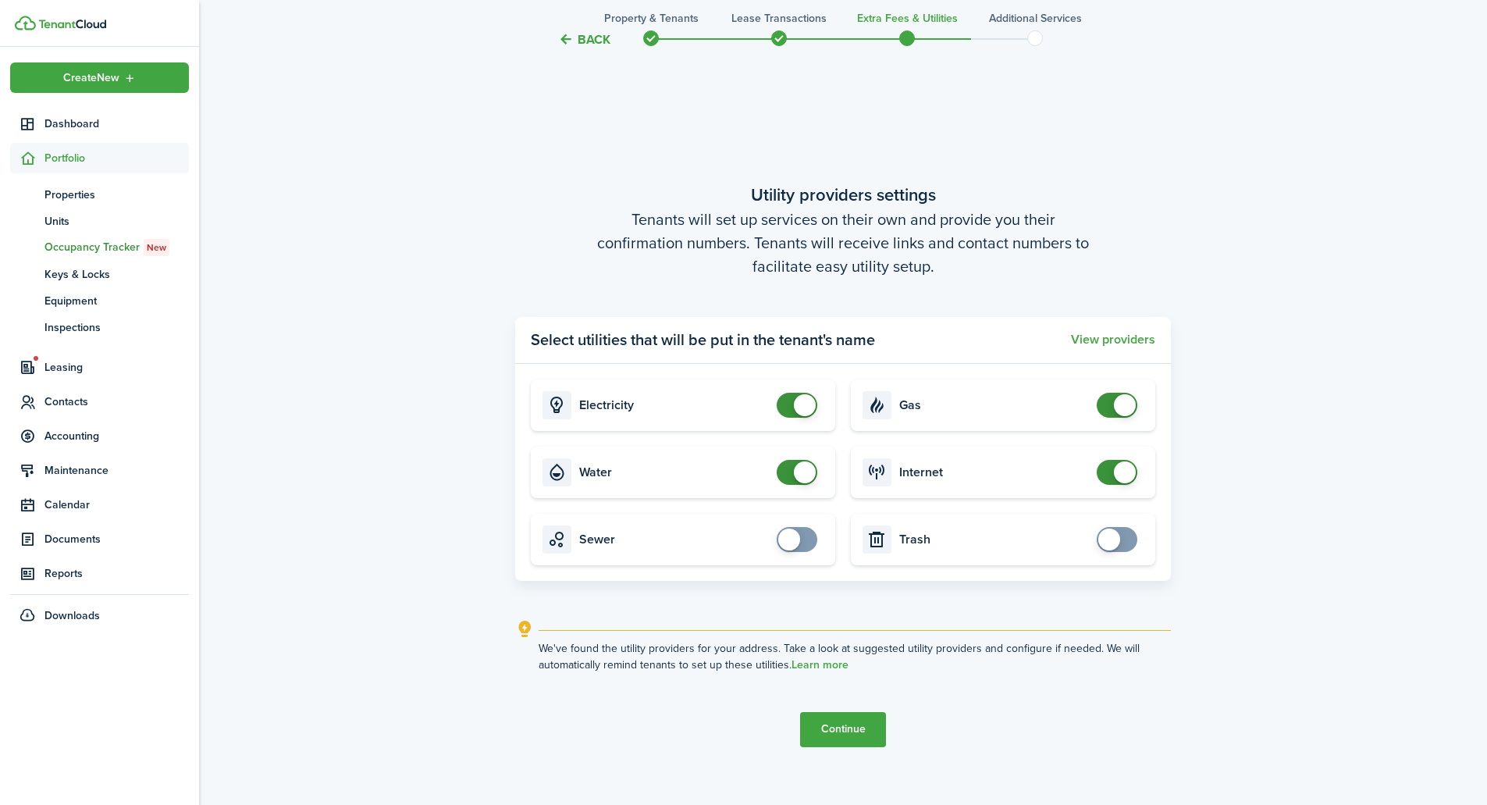
checkbox input "true"
click at [804, 538] on span at bounding box center [797, 539] width 16 height 25
checkbox input "true"
click at [1125, 545] on span at bounding box center [1117, 539] width 16 height 25
click at [833, 730] on button "Continue" at bounding box center [843, 729] width 86 height 35
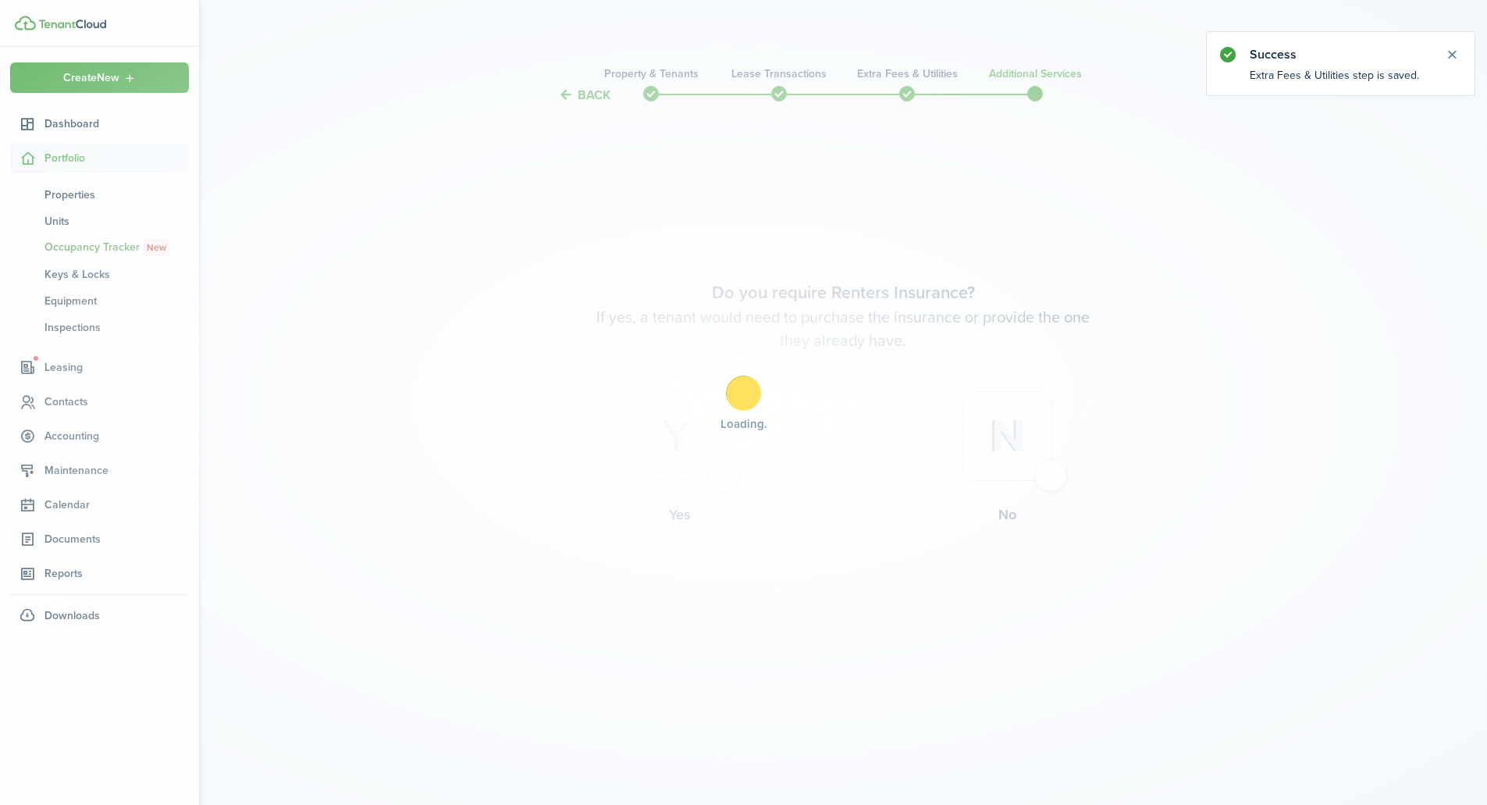
scroll to position [0, 0]
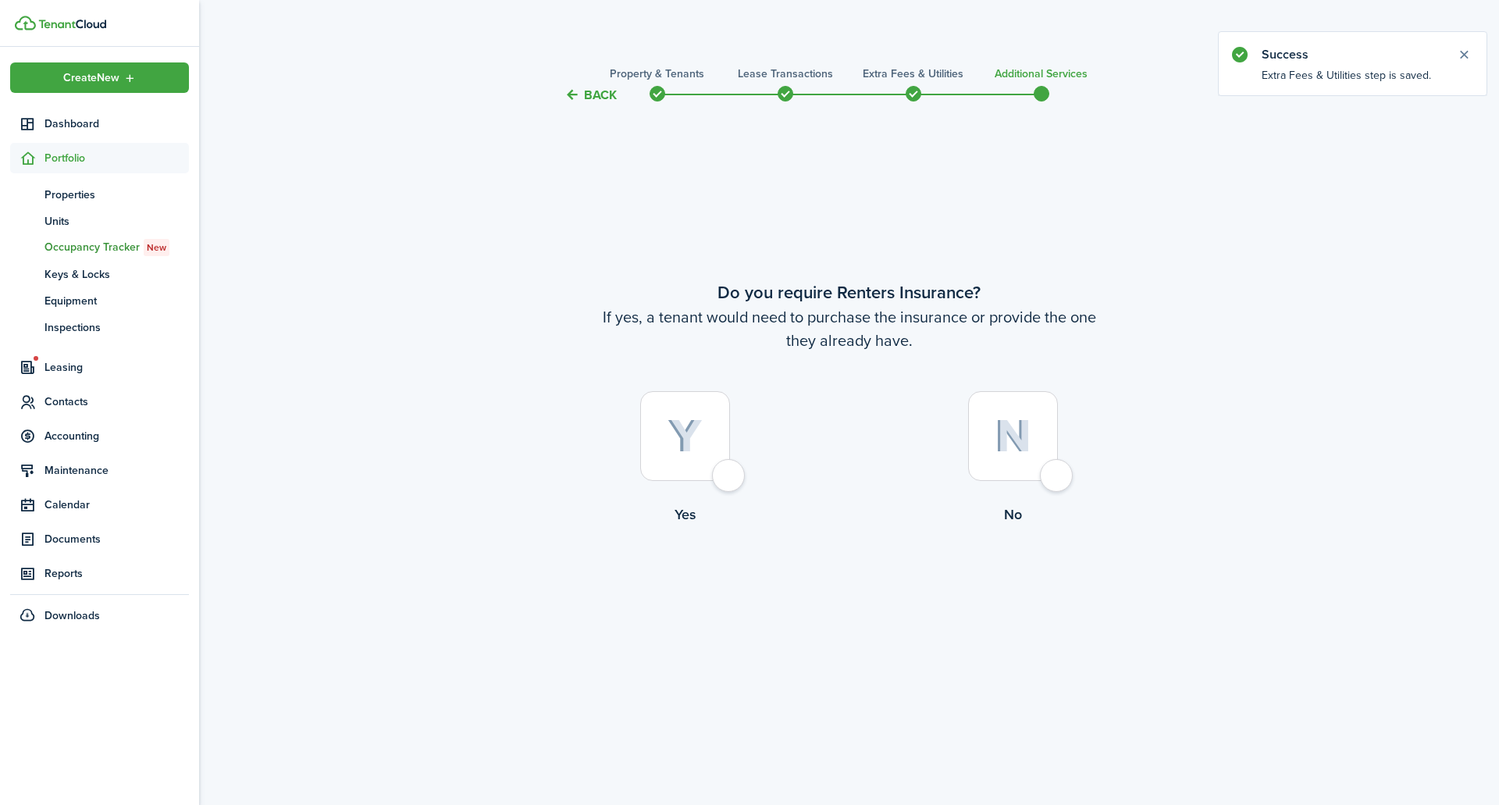
click at [1058, 481] on div at bounding box center [1013, 436] width 90 height 90
radio input "true"
click at [841, 596] on button "Complete move in" at bounding box center [849, 589] width 115 height 35
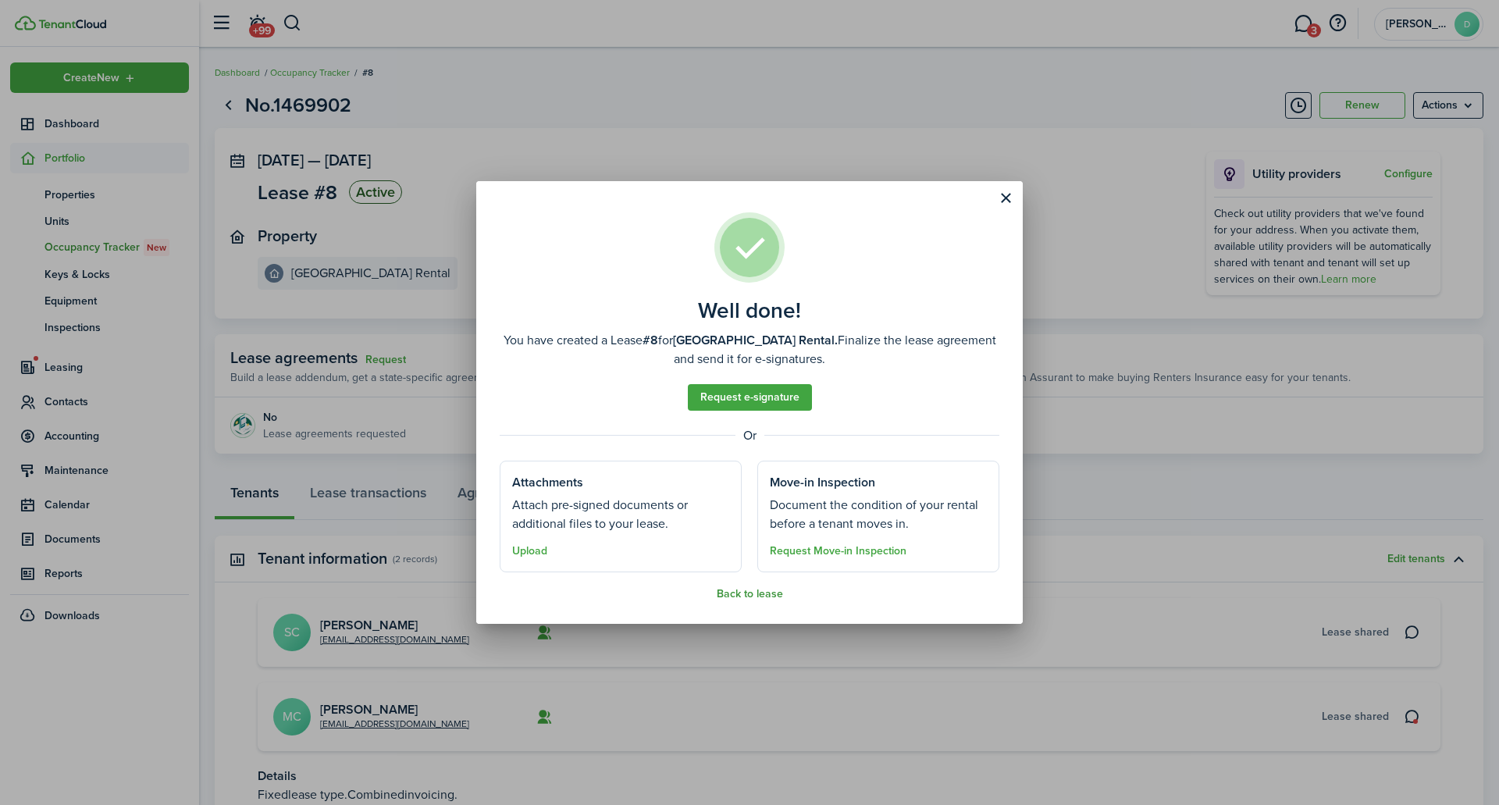
click at [742, 594] on button "Back to lease" at bounding box center [750, 594] width 66 height 12
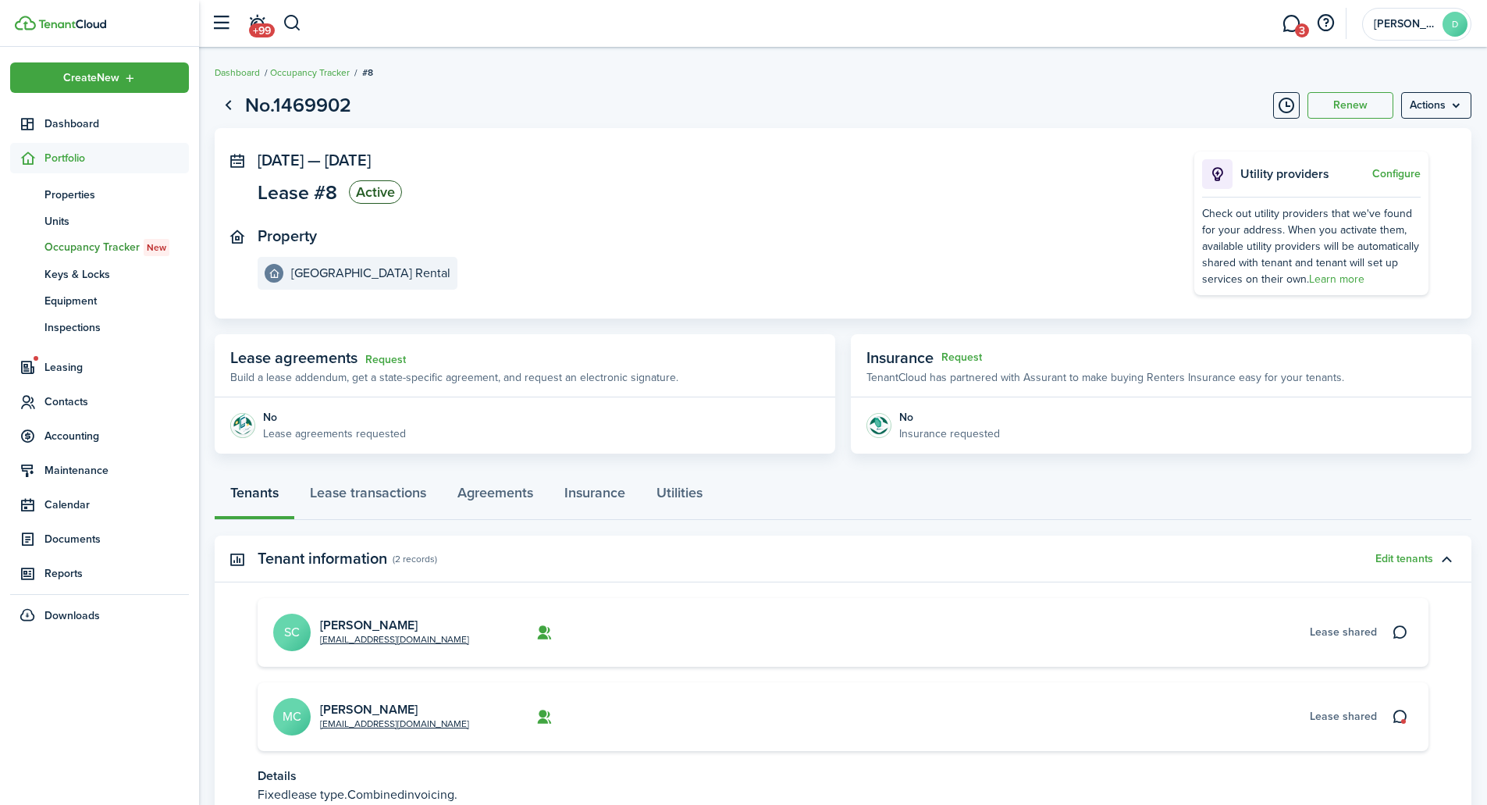
click at [338, 444] on panel-main-body "No Lease agreements requested" at bounding box center [525, 425] width 621 height 56
click at [381, 371] on p "Build a lease addendum, get a state-specific agreement, and request an electron…" at bounding box center [454, 377] width 448 height 16
click at [372, 379] on p "Build a lease addendum, get a state-specific agreement, and request an electron…" at bounding box center [454, 377] width 448 height 16
drag, startPoint x: 372, startPoint y: 379, endPoint x: 644, endPoint y: 380, distance: 272.5
click at [643, 380] on p "Build a lease addendum, get a state-specific agreement, and request an electron…" at bounding box center [454, 377] width 448 height 16
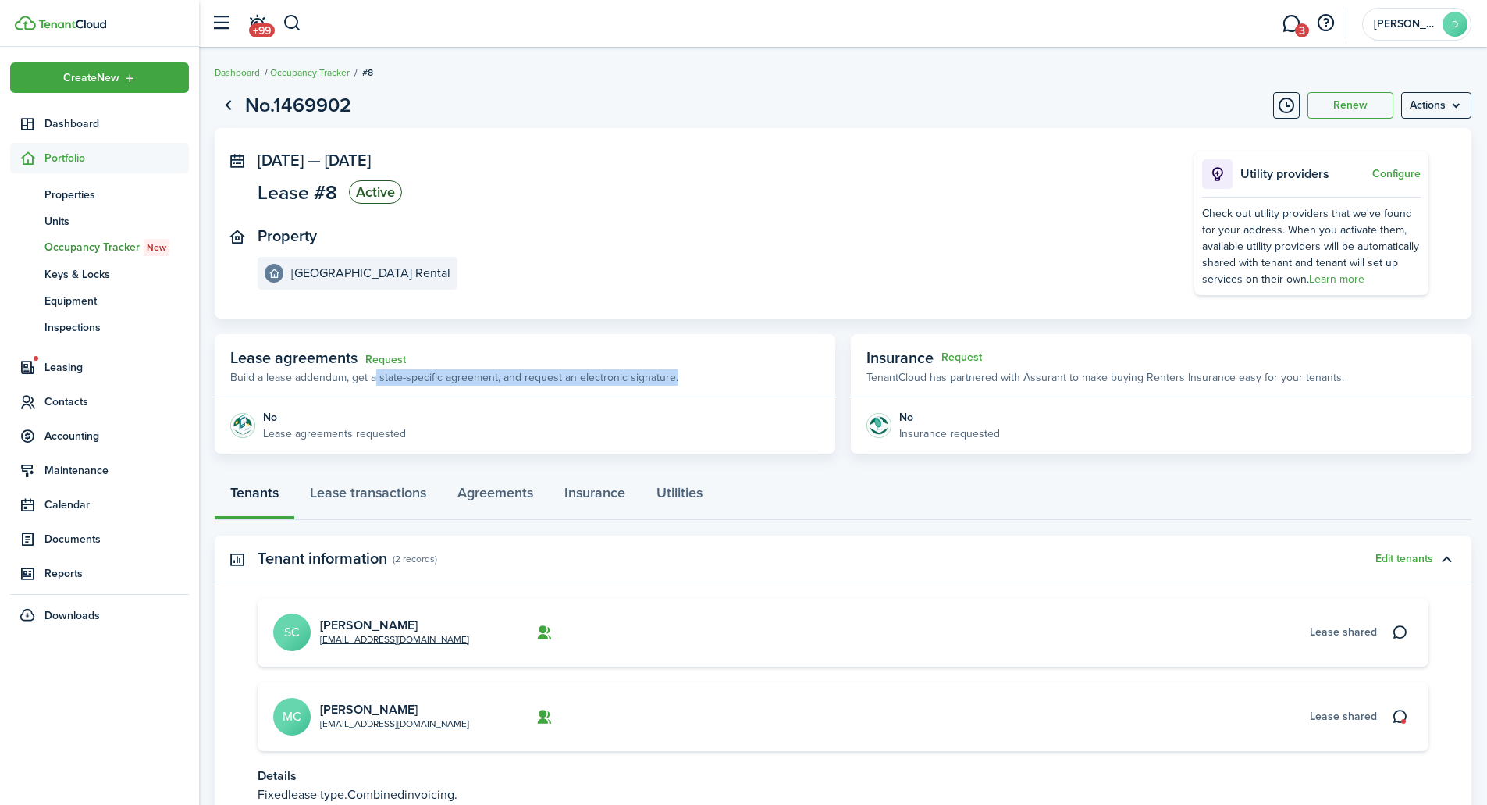
click at [648, 380] on p "Build a lease addendum, get a state-specific agreement, and request an electron…" at bounding box center [454, 377] width 448 height 16
click at [675, 377] on panel-main-header "Lease agreements Request Build a lease addendum, get a state-specific agreement…" at bounding box center [525, 365] width 621 height 63
click at [412, 353] on panel-main-header "Lease agreements Request Build a lease addendum, get a state-specific agreement…" at bounding box center [525, 365] width 621 height 63
click at [390, 358] on link "Request" at bounding box center [385, 360] width 41 height 12
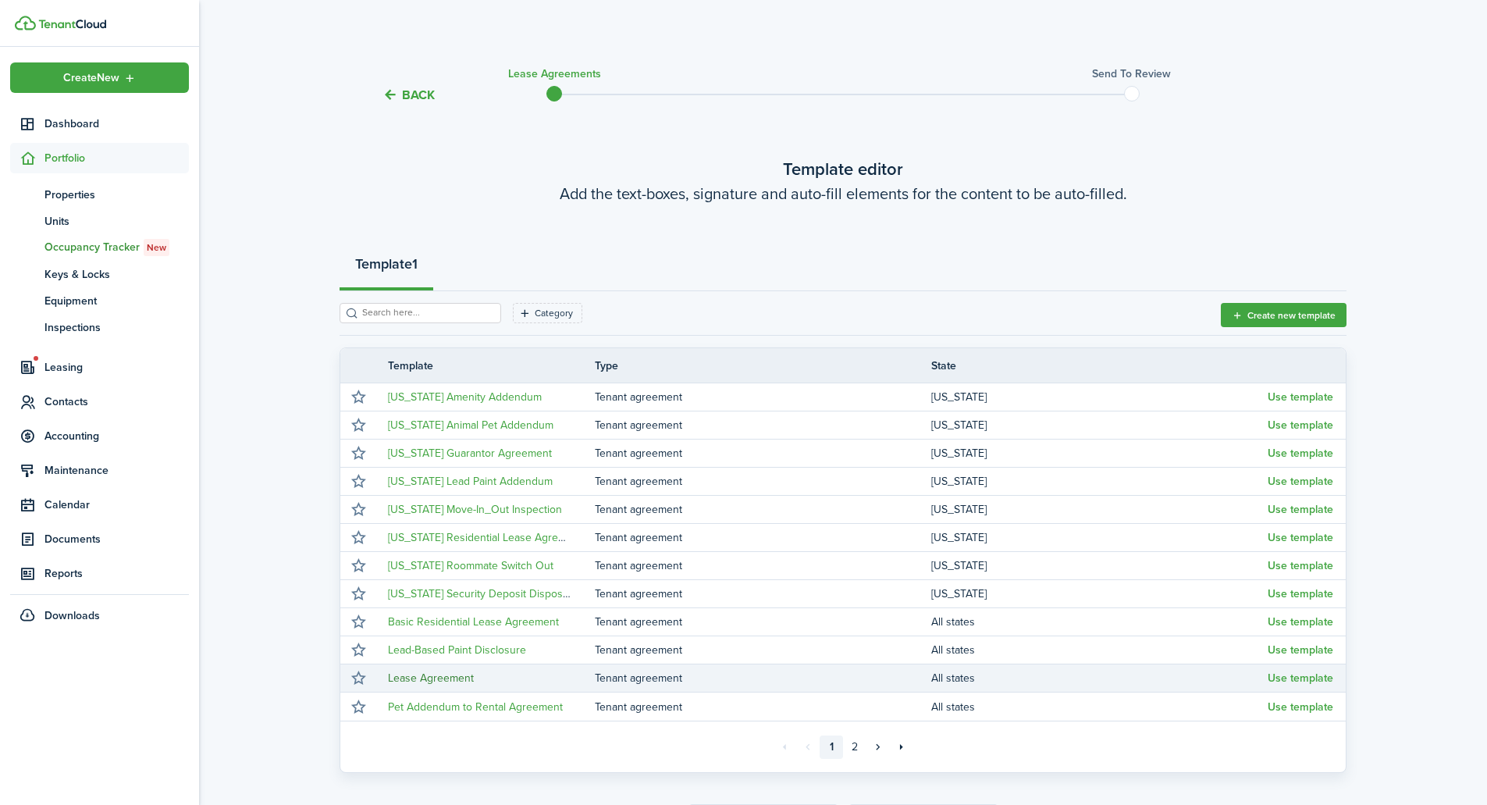
click at [460, 676] on link "Lease Agreement" at bounding box center [431, 678] width 86 height 16
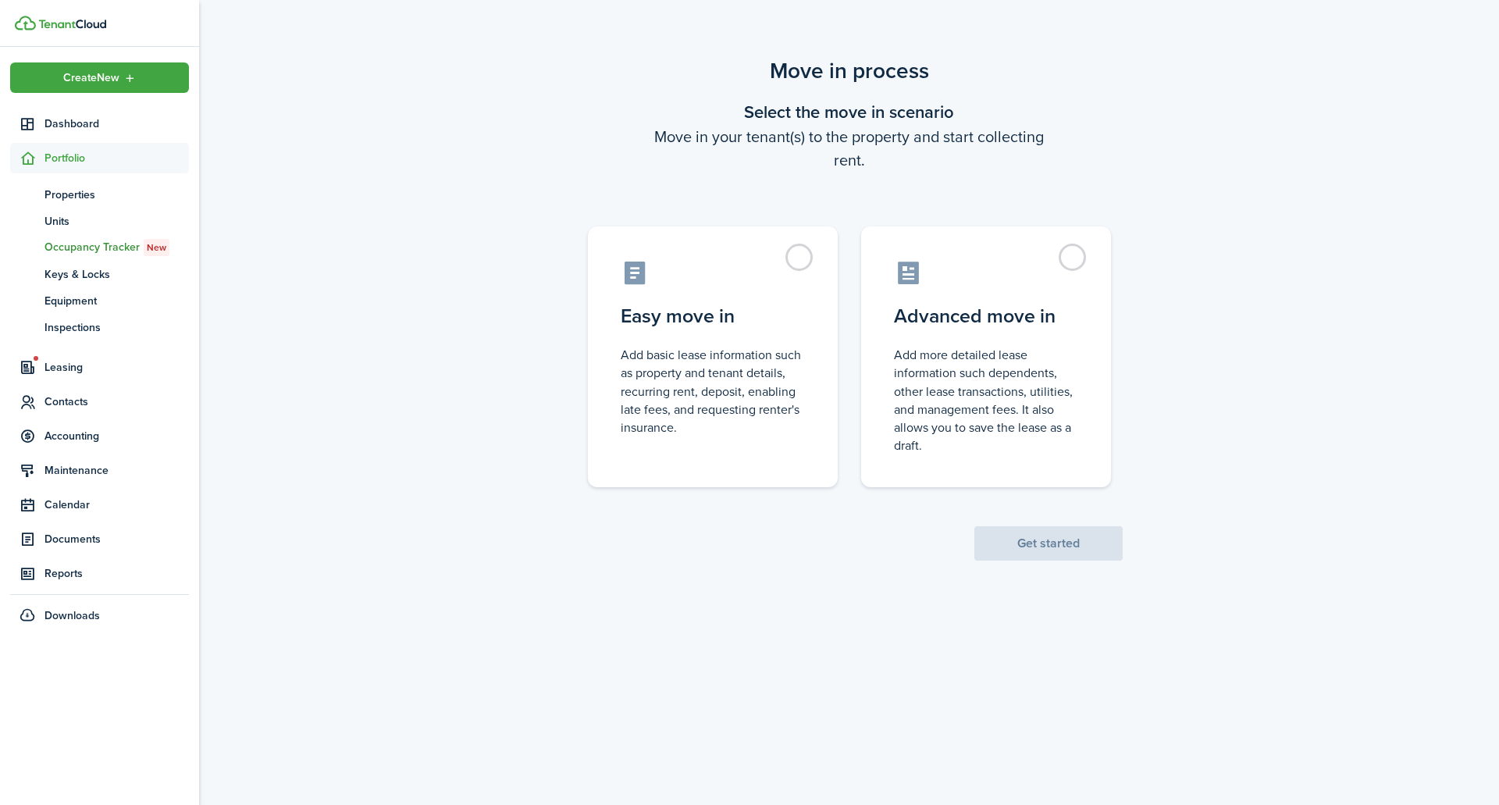
click at [111, 244] on span "Occupancy Tracker New" at bounding box center [117, 247] width 144 height 17
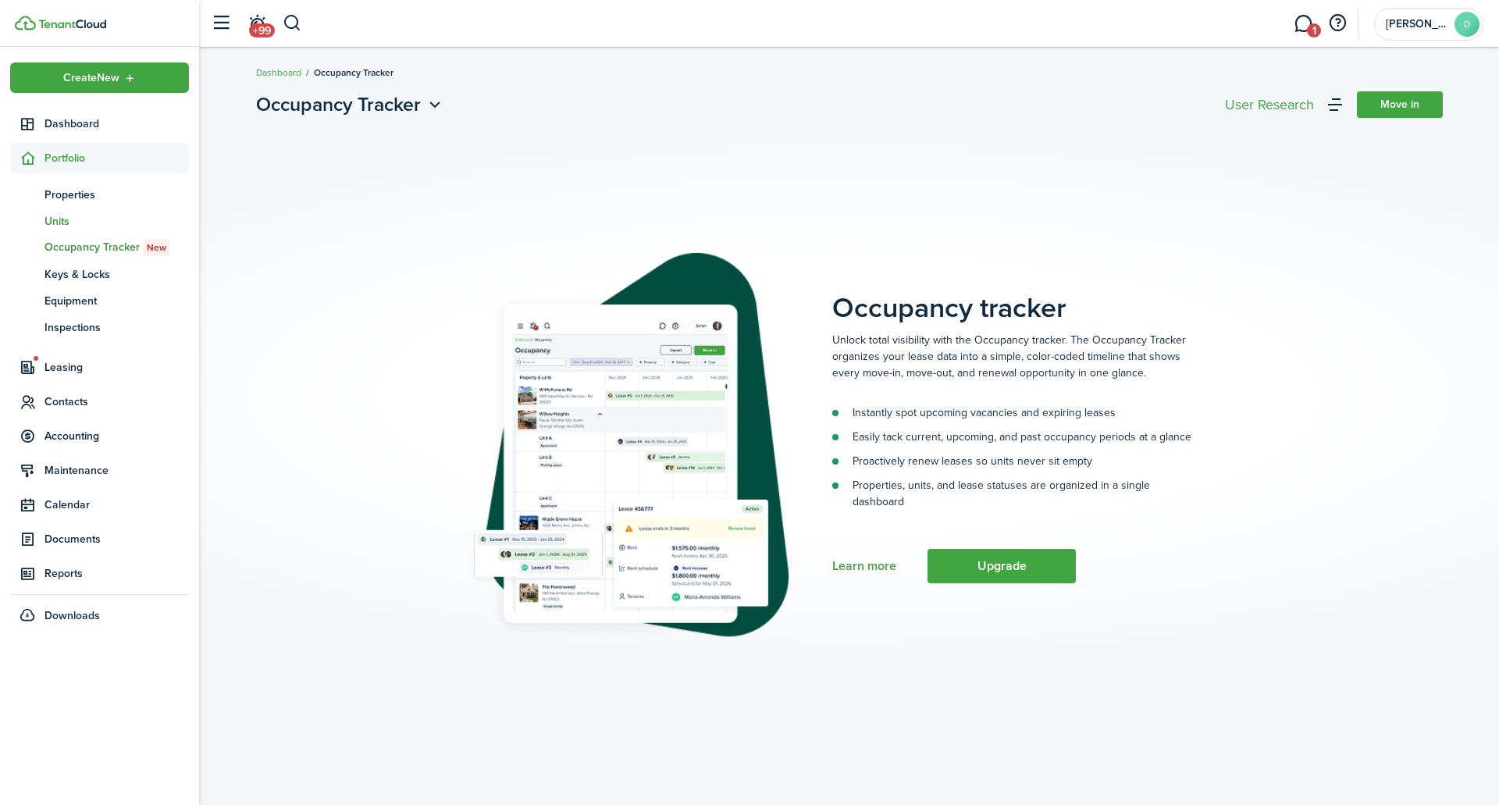
click at [80, 222] on span "Units" at bounding box center [117, 221] width 144 height 16
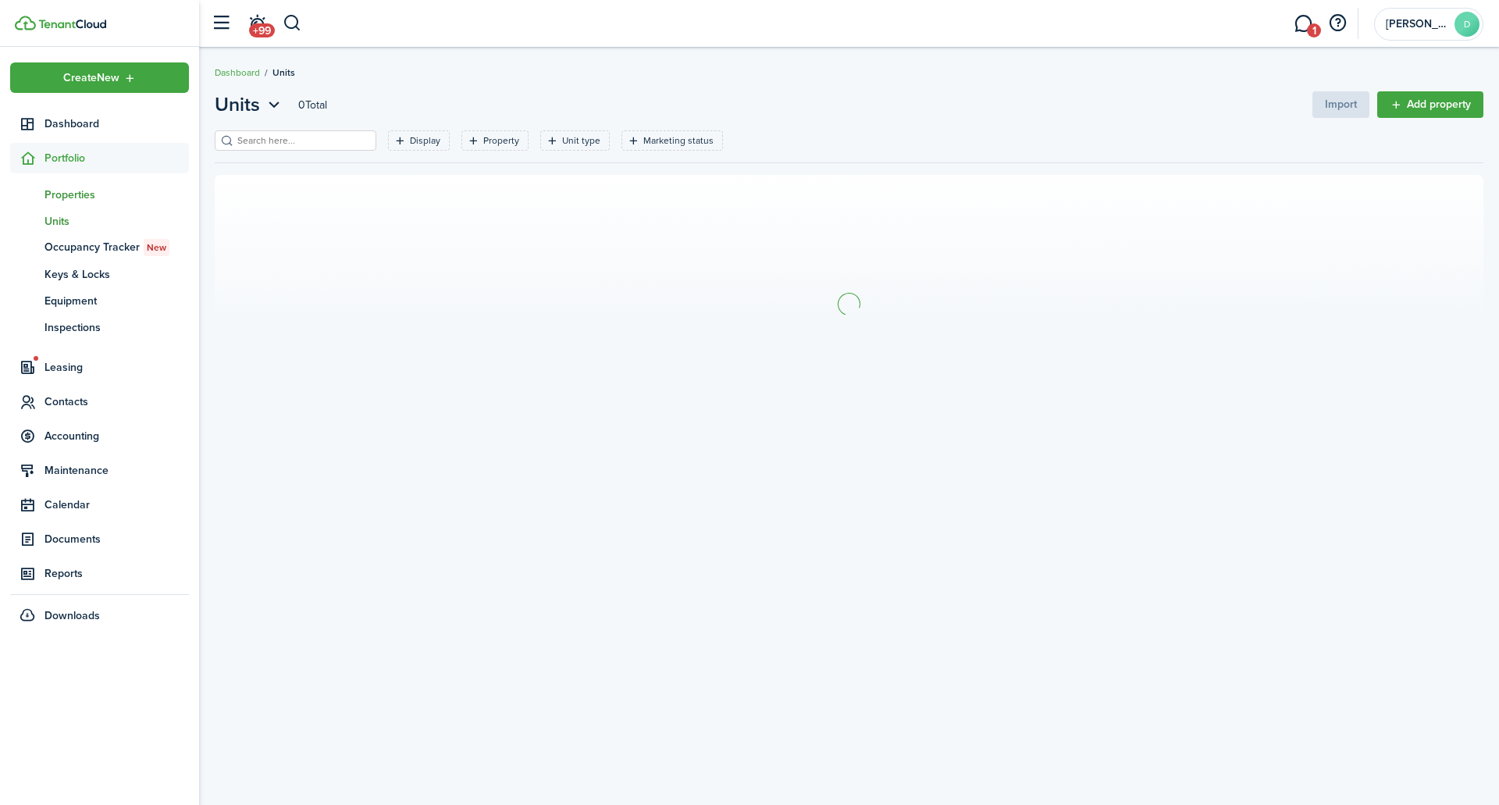
click at [84, 191] on span "Properties" at bounding box center [117, 195] width 144 height 16
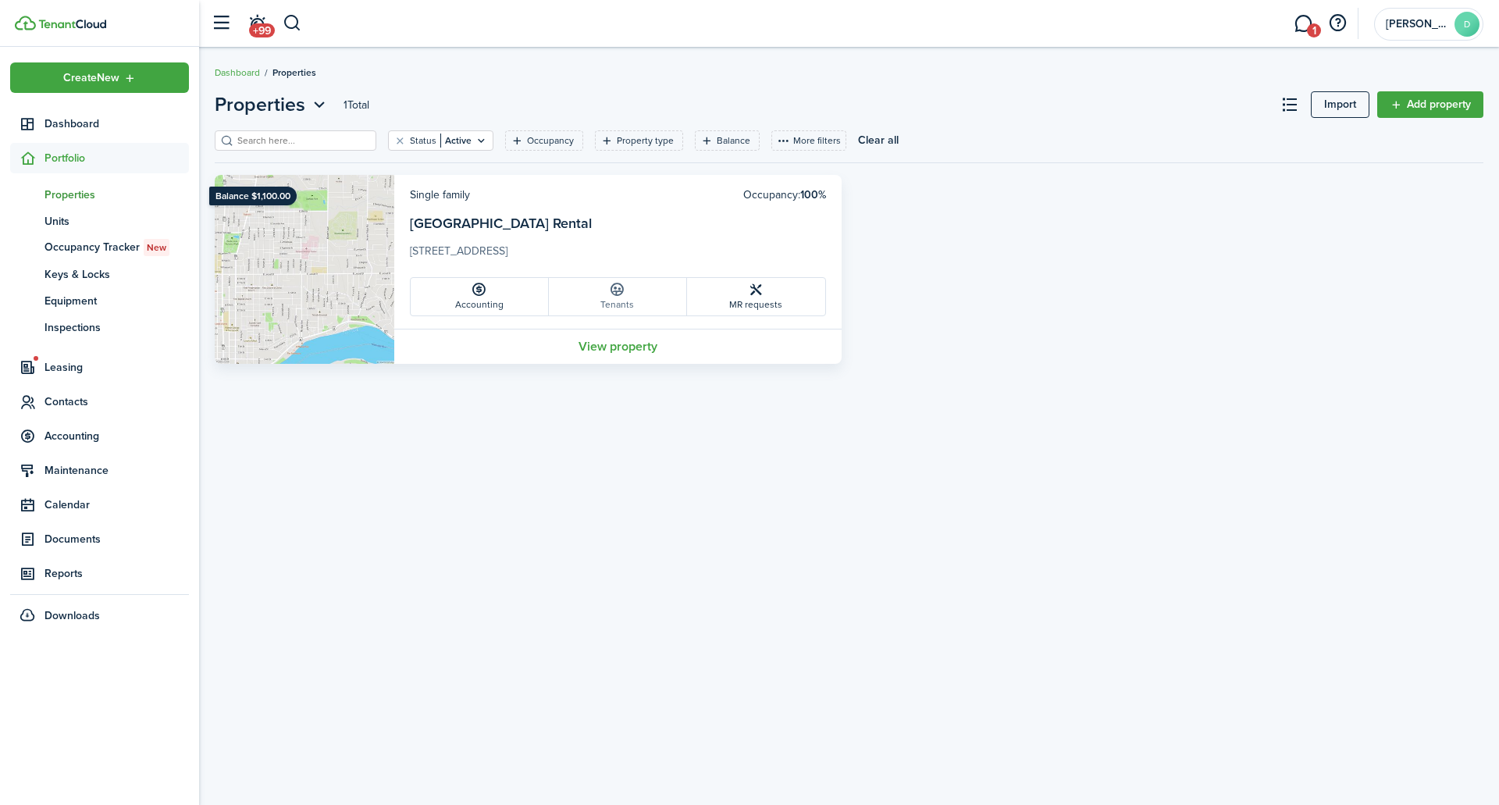
click at [621, 294] on icon at bounding box center [617, 290] width 16 height 16
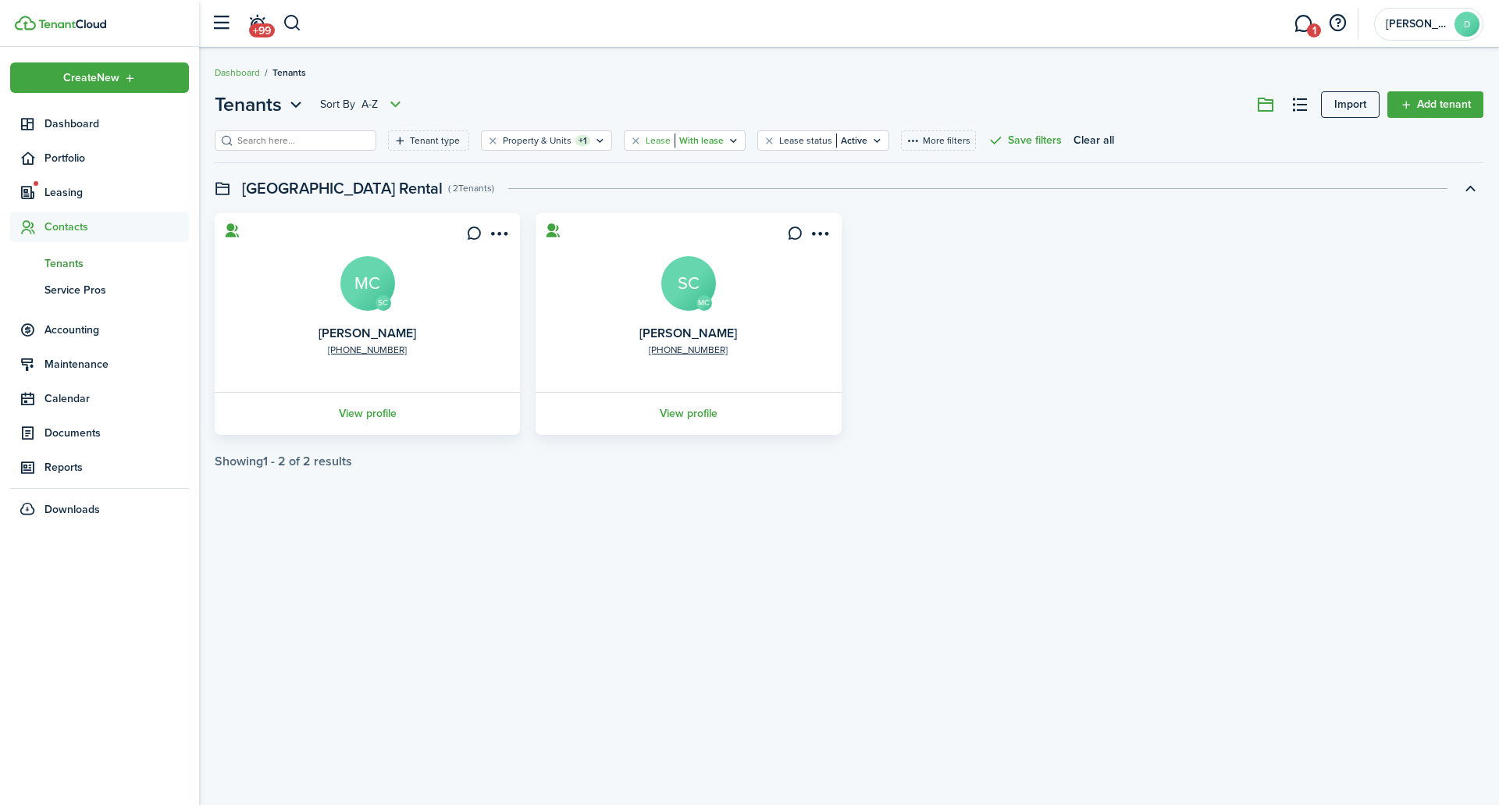
click at [675, 142] on filter-tag-value "With lease" at bounding box center [699, 141] width 49 height 14
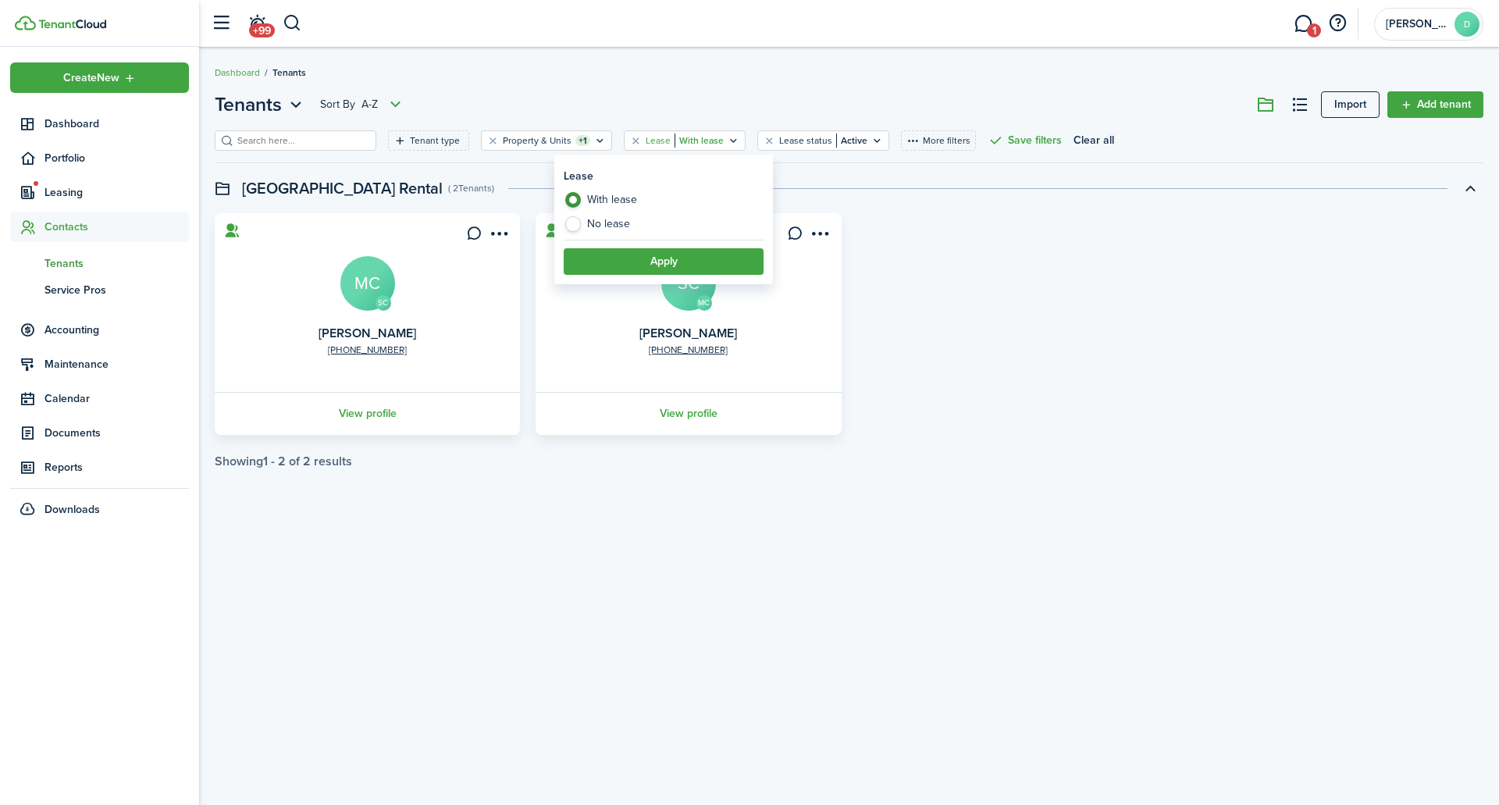
click at [707, 79] on breadcrumb "Dashboard Tenants" at bounding box center [849, 65] width 1269 height 36
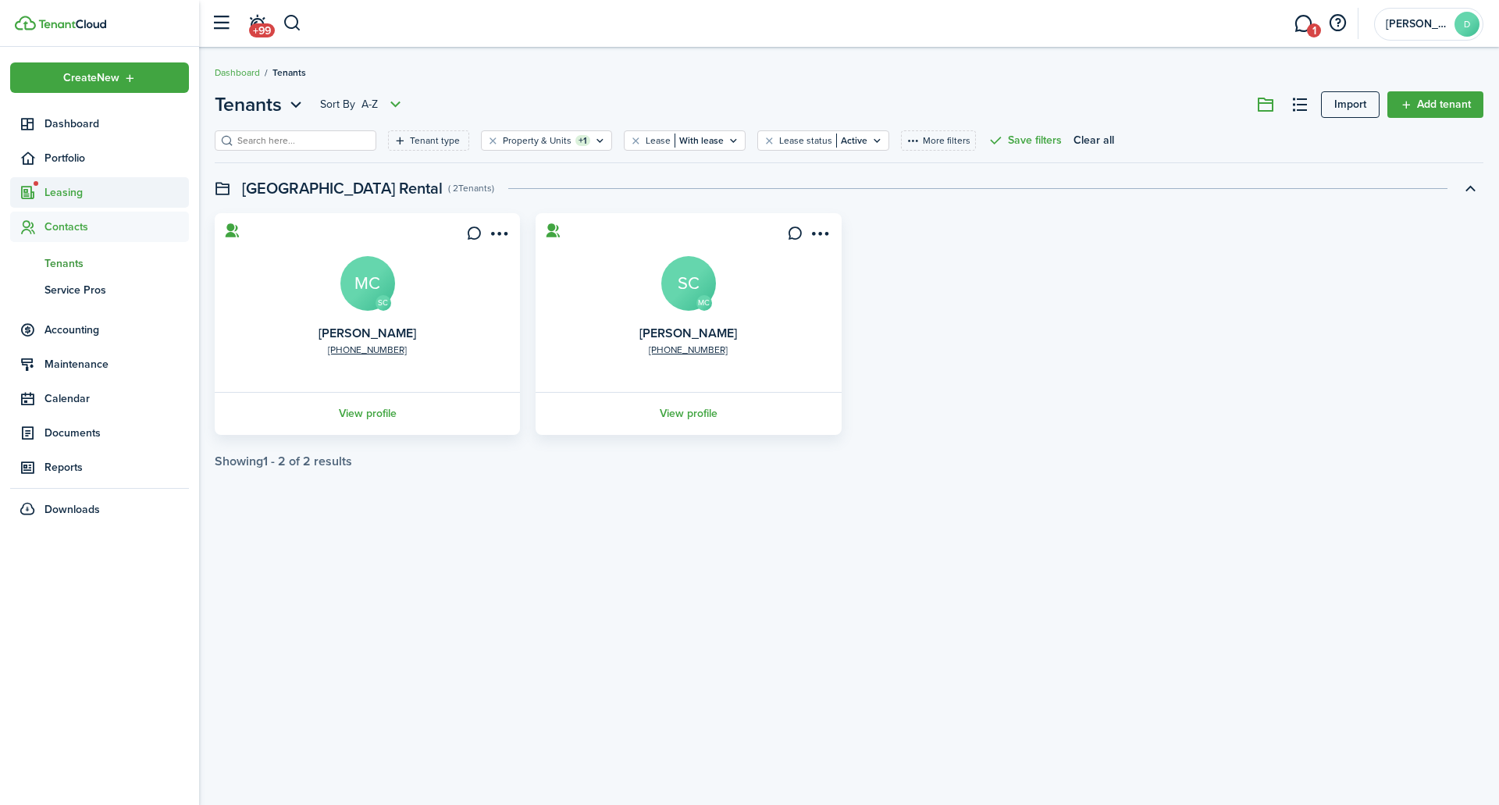
click at [60, 186] on span "Leasing" at bounding box center [117, 192] width 144 height 16
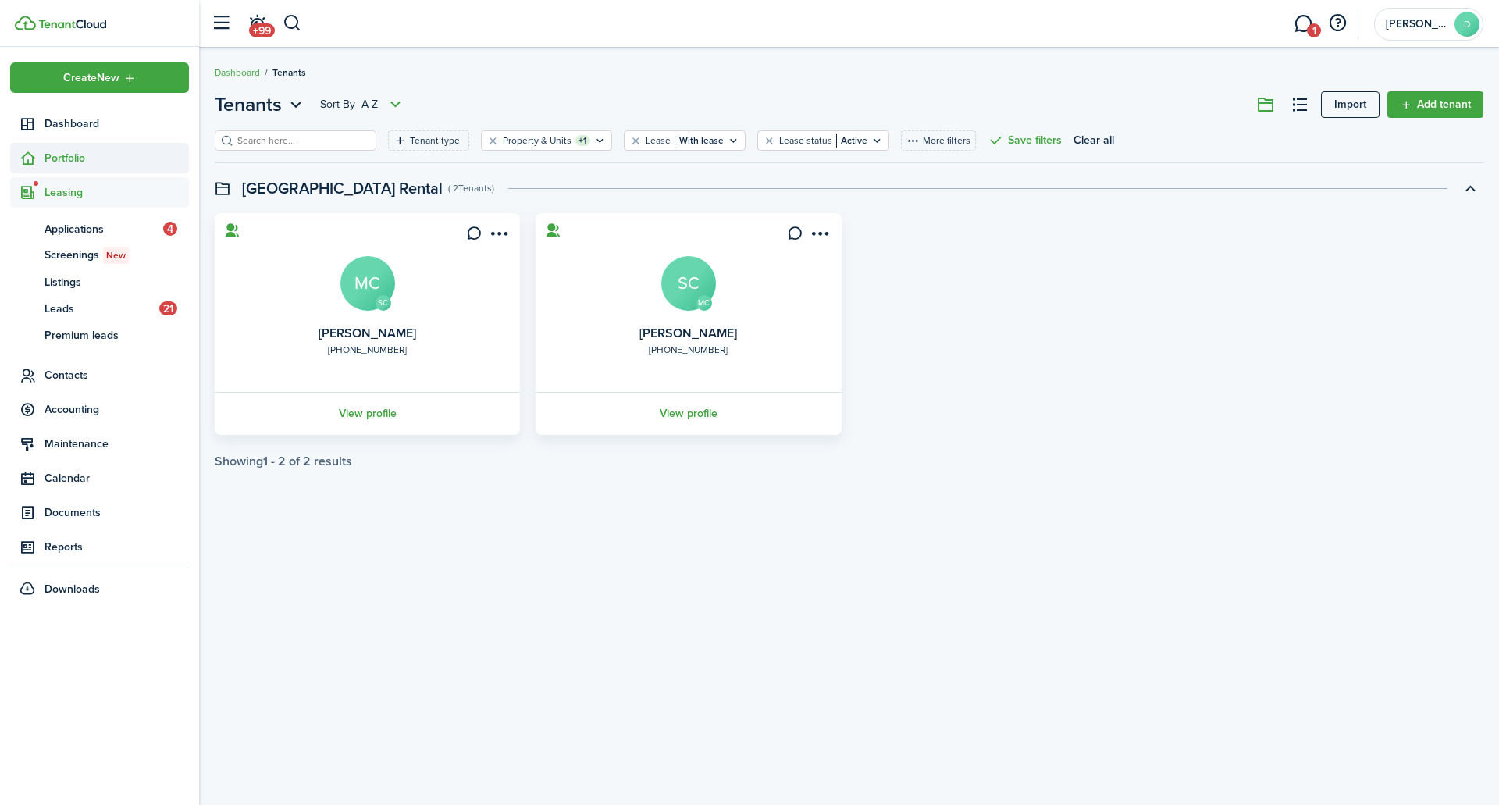
click at [63, 156] on span "Portfolio" at bounding box center [117, 158] width 144 height 16
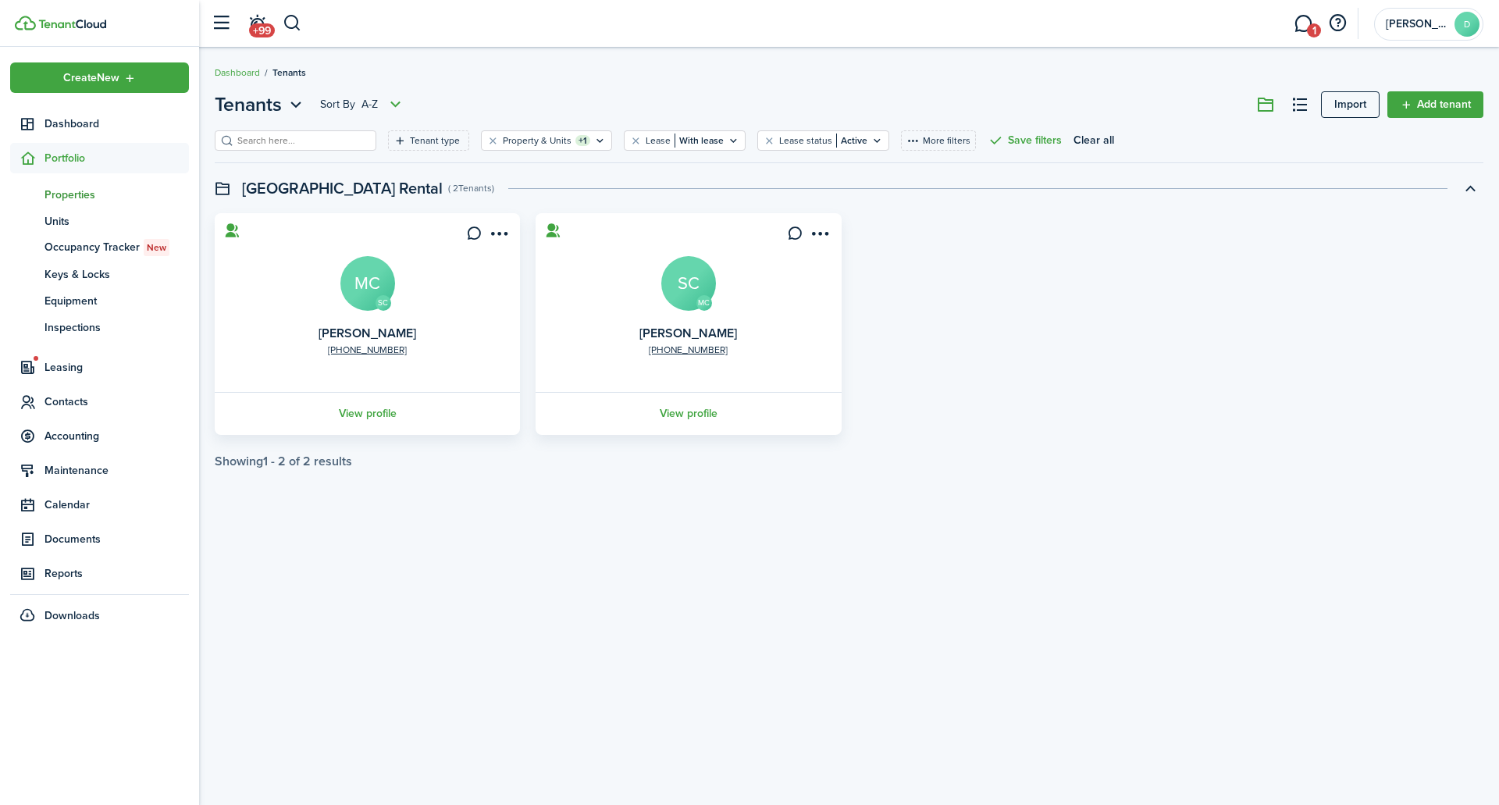
click at [101, 193] on span "Properties" at bounding box center [117, 195] width 144 height 16
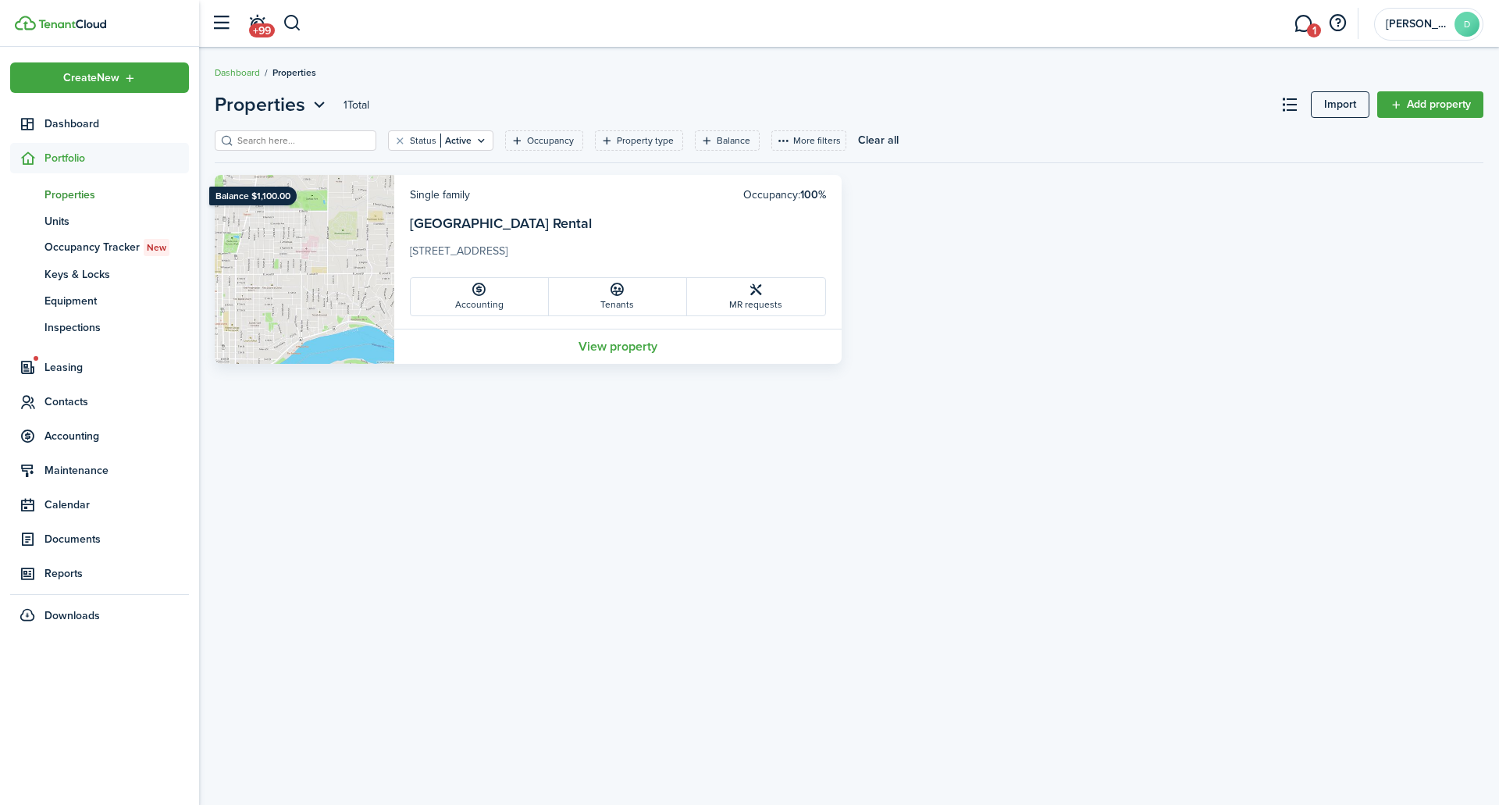
click at [516, 200] on card-additional-info "Single family Occupancy: 100% College Ave House Rental 1928 College Avenue, Dav…" at bounding box center [617, 252] width 447 height 154
click at [630, 347] on link "View property" at bounding box center [617, 346] width 447 height 35
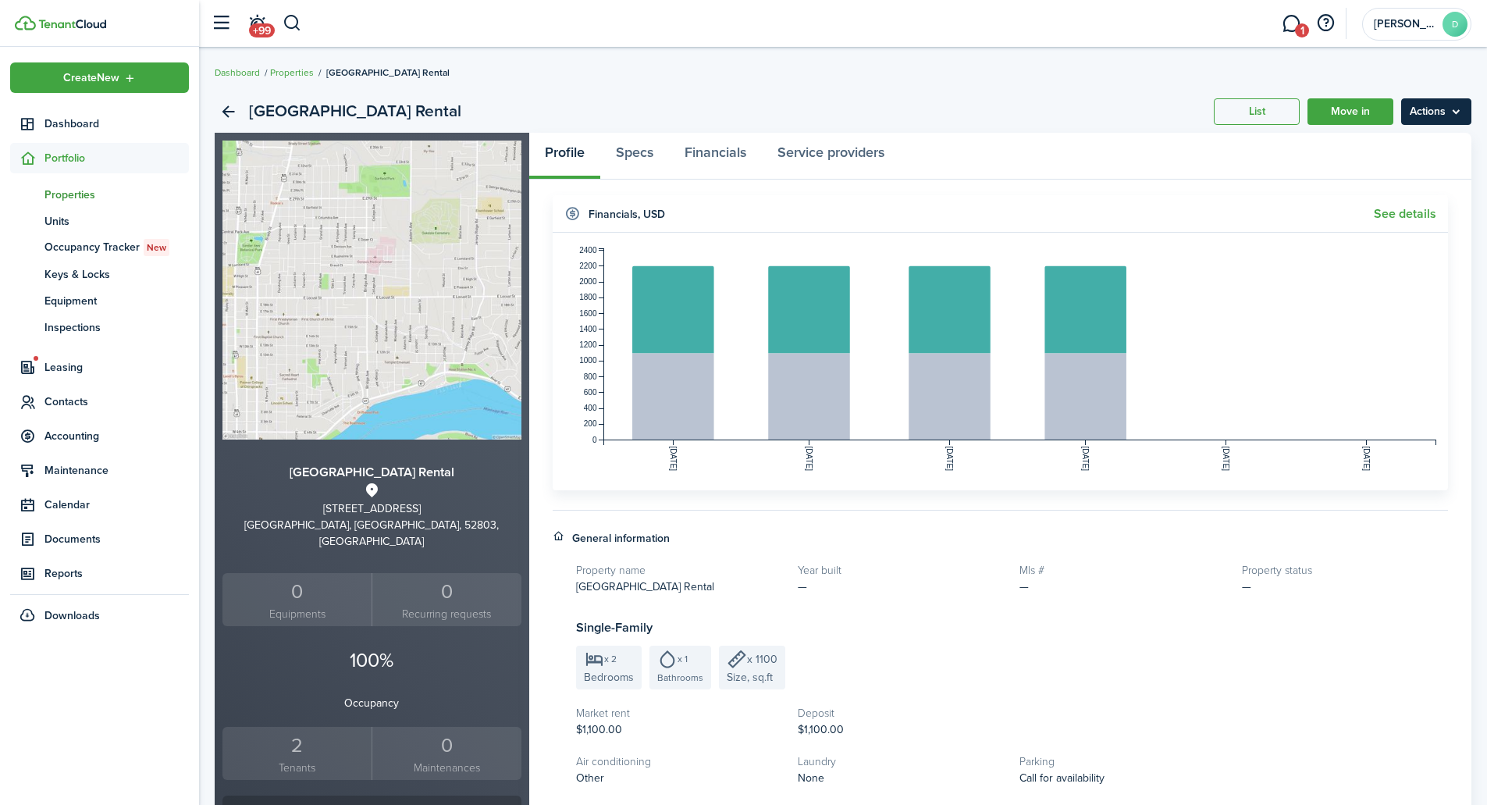
click at [1426, 104] on menu-btn "Actions" at bounding box center [1436, 111] width 70 height 27
click at [1052, 114] on div "College Ave House Rental List Move in Actions" at bounding box center [843, 112] width 1257 height 42
click at [650, 156] on link "Specs" at bounding box center [634, 156] width 69 height 47
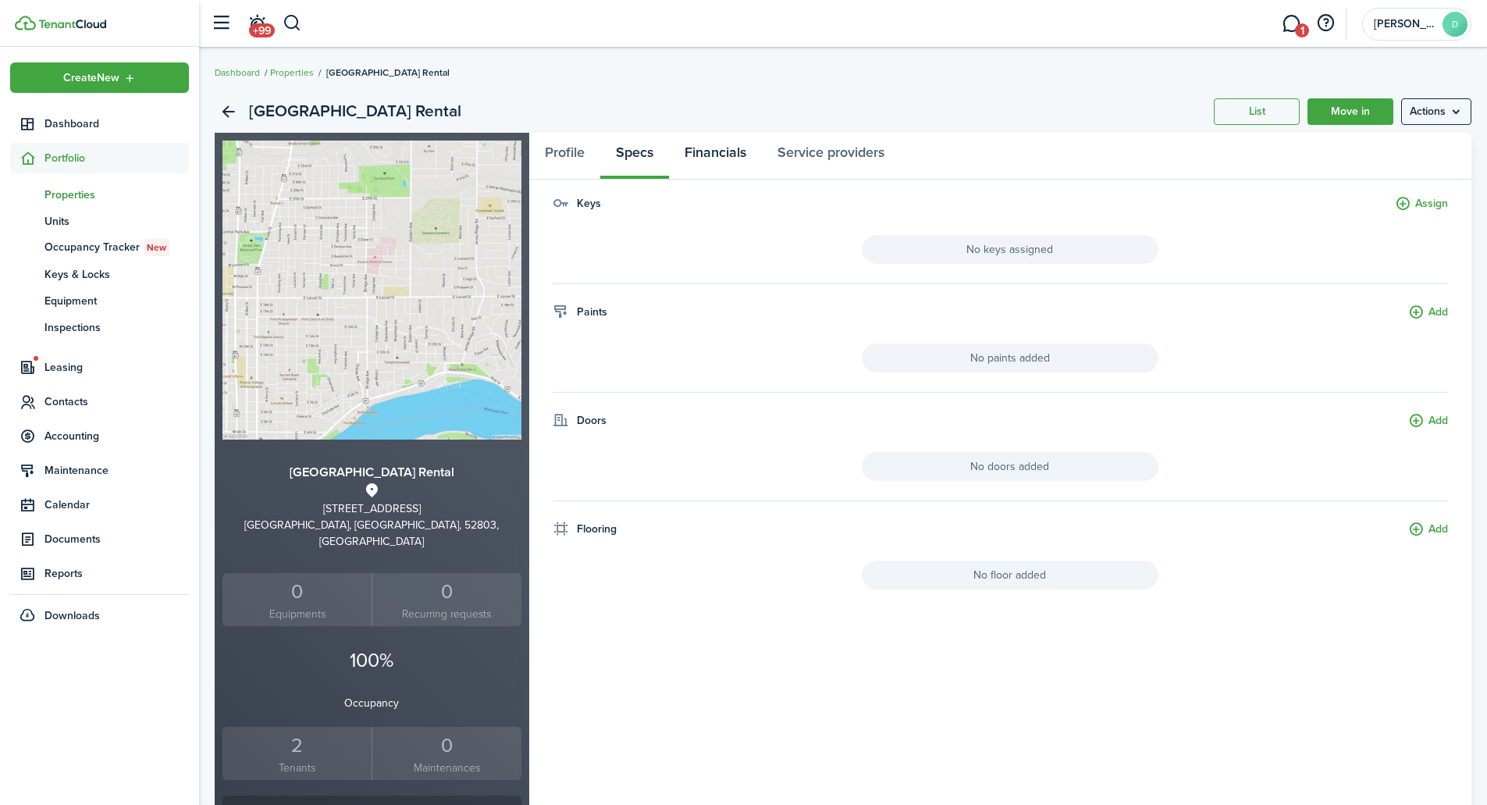
click at [714, 160] on link "Financials" at bounding box center [715, 156] width 93 height 47
